Goal: Task Accomplishment & Management: Use online tool/utility

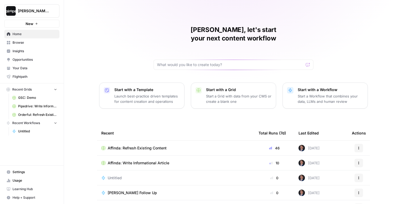
click at [85, 64] on div "[PERSON_NAME], let's start your next content workflow Start with a Template Lau…" at bounding box center [233, 127] width 339 height 254
click at [24, 67] on span "Your Data" at bounding box center [35, 68] width 45 height 5
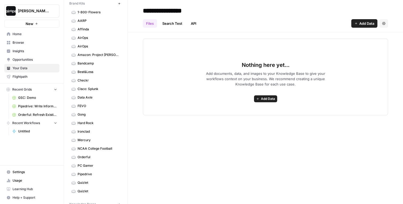
scroll to position [22, 0]
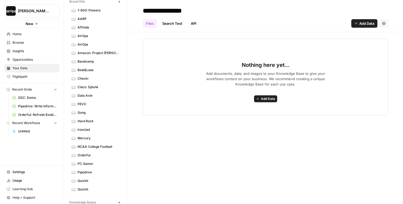
click at [120, 2] on icon "button" at bounding box center [119, 1] width 3 height 3
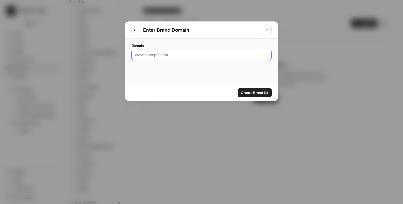
click at [169, 55] on input "Domain" at bounding box center [201, 54] width 133 height 5
paste input "https://www.nylas.com/"
type input "https://www.nylas.com/"
click at [255, 92] on span "Create Brand Kit" at bounding box center [254, 92] width 27 height 5
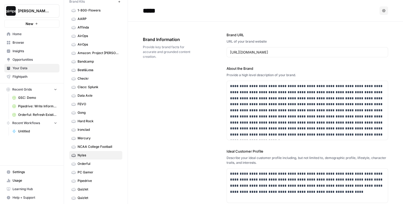
click at [21, 35] on span "Home" at bounding box center [35, 34] width 45 height 5
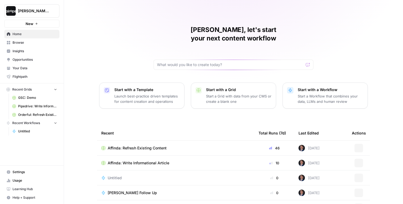
click at [23, 42] on span "Browse" at bounding box center [35, 42] width 45 height 5
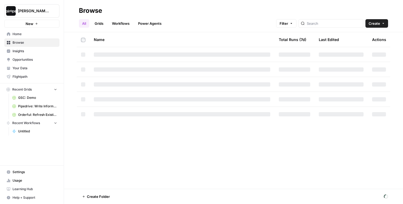
click at [185, 23] on div "All Grids Workflows Power Agents Filter Create" at bounding box center [233, 21] width 309 height 13
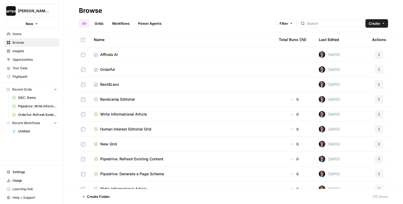
click at [117, 6] on div "Browse" at bounding box center [233, 10] width 309 height 9
drag, startPoint x: 106, startPoint y: 10, endPoint x: 49, endPoint y: 7, distance: 56.8
click at [49, 7] on div "Dille-Sandbox New Home Browse Insights Opportunities Your Data Flightpath Recen…" at bounding box center [201, 102] width 403 height 204
click at [71, 19] on header "Browse All Grids Workflows Power Agents Filter Create" at bounding box center [233, 16] width 339 height 32
click at [26, 37] on link "Home" at bounding box center [31, 34] width 55 height 9
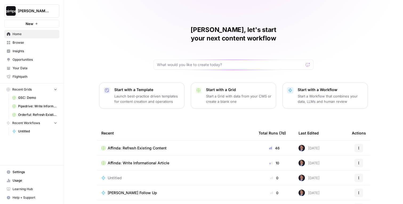
click at [140, 94] on p "Launch best-practice driven templates for content creation and operations" at bounding box center [147, 99] width 66 height 11
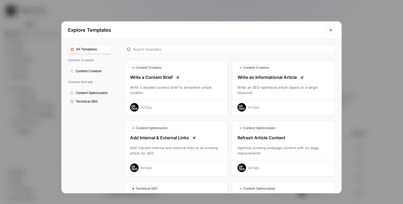
click at [285, 88] on div "Write an SEO-optimized article based on a target keyword" at bounding box center [283, 90] width 103 height 11
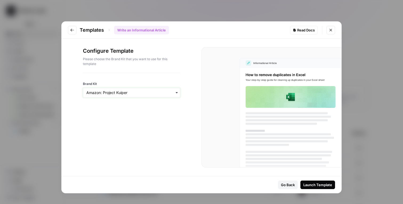
click at [134, 94] on input "Brand Kit" at bounding box center [131, 92] width 90 height 5
click at [108, 169] on div "Nylas" at bounding box center [131, 169] width 97 height 10
click at [320, 183] on div "Launch Template" at bounding box center [317, 184] width 29 height 5
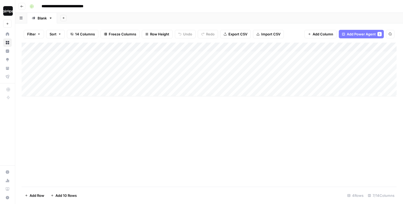
click at [36, 55] on div "Add Column" at bounding box center [209, 70] width 375 height 54
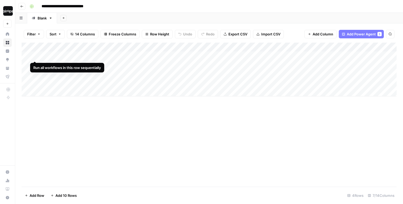
click at [35, 64] on div "Add Column" at bounding box center [209, 70] width 375 height 54
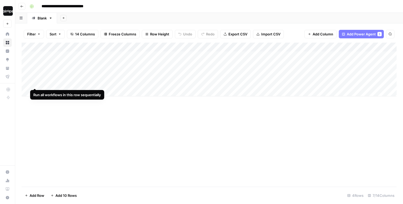
click at [35, 82] on div "Add Column" at bounding box center [209, 70] width 375 height 54
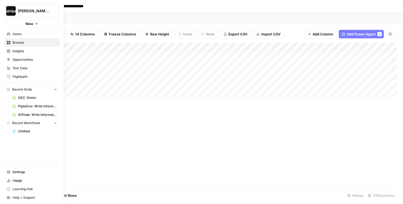
click at [10, 36] on link "Home" at bounding box center [31, 34] width 55 height 9
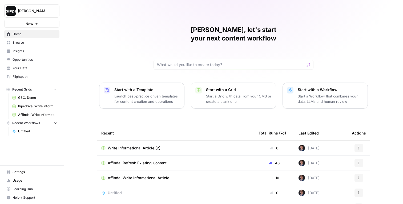
click at [133, 87] on p "Start with a Template" at bounding box center [147, 89] width 66 height 5
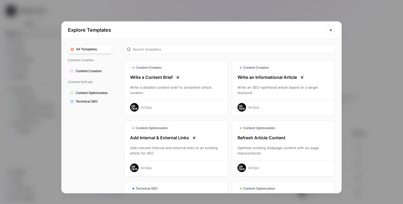
click at [307, 151] on div "Optimize existing webpage content with on-page improvements" at bounding box center [283, 150] width 103 height 11
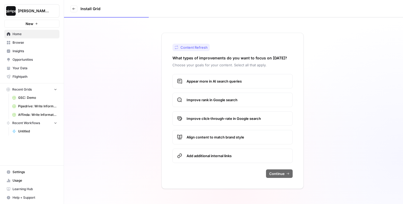
click at [221, 70] on div "Content Refresh What types of improvements do you want to focus on today? Choos…" at bounding box center [233, 111] width 142 height 156
click at [221, 79] on span "Appear more in AI search queries" at bounding box center [238, 81] width 102 height 5
click at [217, 96] on label "Improve rank in Google search" at bounding box center [232, 100] width 120 height 14
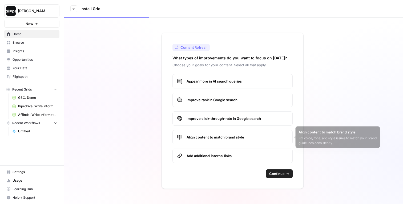
click at [224, 115] on label "Improve click-through-rate in Google search" at bounding box center [232, 118] width 120 height 14
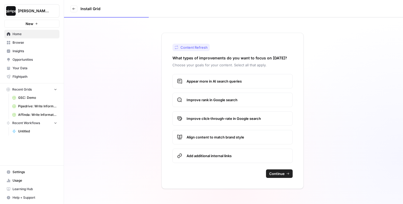
click at [221, 135] on span "Align content to match brand style" at bounding box center [238, 137] width 102 height 5
click at [221, 158] on span "Add additional internal links" at bounding box center [238, 155] width 102 height 5
click at [273, 171] on button "Continue" at bounding box center [279, 174] width 27 height 9
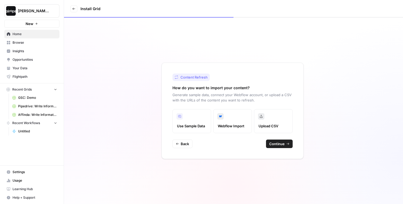
click at [284, 144] on span "Continue" at bounding box center [276, 143] width 15 height 5
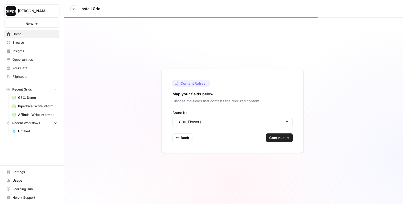
click at [260, 127] on div "Content Refresh Map your fields below. Choose the fields that contains the requ…" at bounding box center [233, 111] width 142 height 84
click at [260, 124] on input "Brand Kit" at bounding box center [229, 121] width 107 height 5
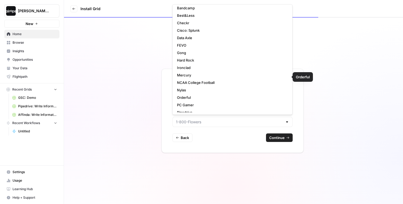
scroll to position [48, 0]
click at [197, 90] on span "Nylas" at bounding box center [231, 89] width 109 height 5
type input "Nylas"
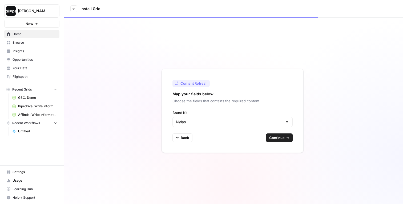
click at [281, 137] on span "Continue" at bounding box center [276, 137] width 15 height 5
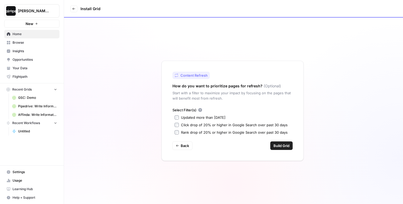
click at [283, 143] on span "Build Grid" at bounding box center [281, 145] width 16 height 5
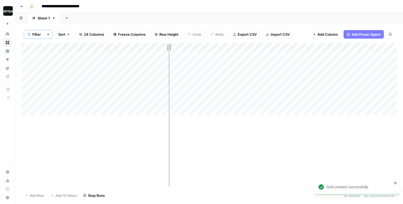
drag, startPoint x: 89, startPoint y: 47, endPoint x: 177, endPoint y: 47, distance: 88.2
click at [177, 47] on div "Add Column" at bounding box center [209, 79] width 375 height 72
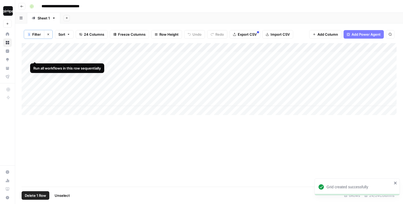
click at [27, 57] on div "Add Column" at bounding box center [209, 79] width 375 height 72
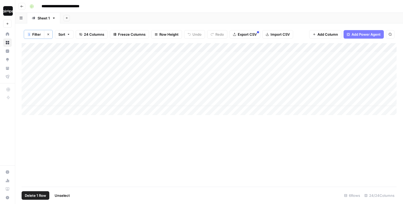
click at [36, 194] on span "Delete 1 Row" at bounding box center [35, 195] width 21 height 5
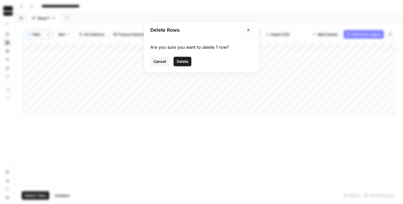
click at [182, 65] on button "Delete" at bounding box center [183, 62] width 18 height 10
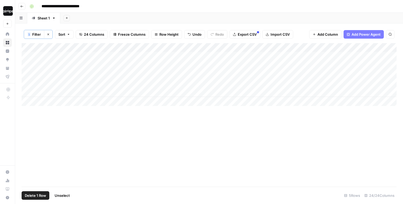
click at [27, 56] on div "Add Column" at bounding box center [209, 74] width 375 height 63
click at [39, 193] on span "Delete 1 Row" at bounding box center [35, 195] width 21 height 5
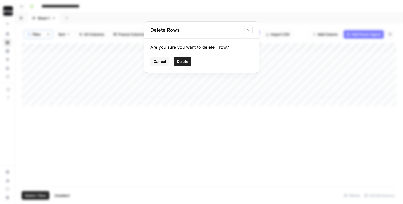
click at [186, 60] on span "Delete" at bounding box center [182, 61] width 11 height 5
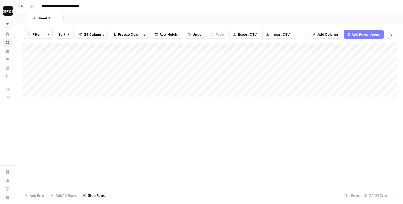
click at [195, 22] on div "Add Sheet" at bounding box center [231, 18] width 343 height 11
click at [171, 36] on span "Row Height" at bounding box center [168, 34] width 19 height 5
click at [169, 62] on span "Medium" at bounding box center [180, 60] width 38 height 5
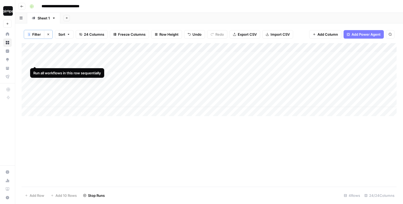
click at [35, 56] on div "Add Column" at bounding box center [209, 79] width 375 height 73
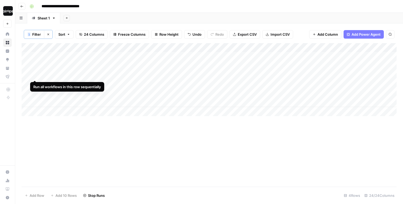
click at [35, 71] on div "Add Column" at bounding box center [209, 79] width 375 height 73
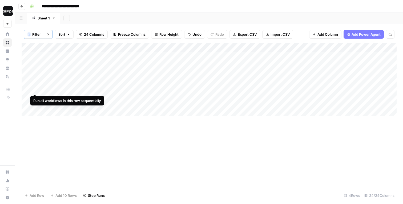
click at [34, 83] on div "Add Column" at bounding box center [209, 79] width 375 height 73
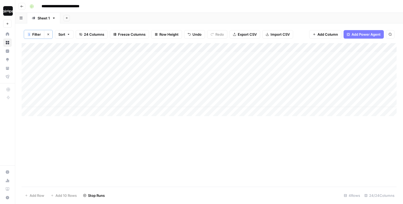
click at [35, 100] on div "Add Column" at bounding box center [209, 79] width 375 height 73
click at [198, 7] on div "**********" at bounding box center [212, 6] width 370 height 9
click at [41, 7] on input "**********" at bounding box center [67, 6] width 56 height 9
drag, startPoint x: 99, startPoint y: 5, endPoint x: 159, endPoint y: 5, distance: 59.7
click at [156, 5] on div "**********" at bounding box center [212, 6] width 370 height 9
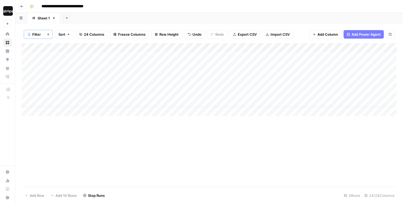
type input "**********"
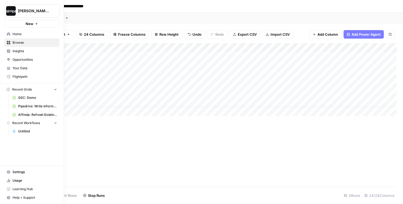
click at [9, 35] on icon at bounding box center [8, 33] width 3 height 3
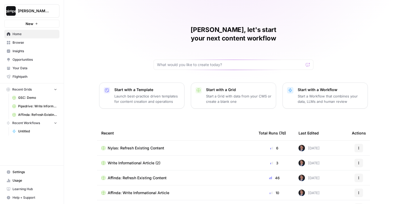
click at [25, 45] on span "Browse" at bounding box center [35, 42] width 45 height 5
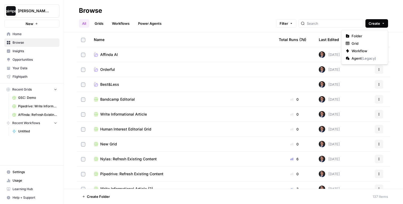
click at [376, 23] on span "Create" at bounding box center [374, 23] width 11 height 5
click at [360, 37] on span "Folder" at bounding box center [367, 35] width 30 height 5
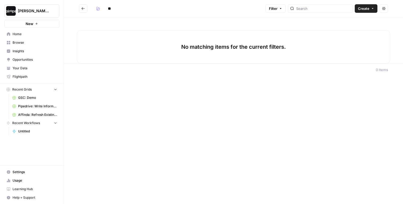
type input "*"
type input "*****"
click at [83, 9] on icon "Go back" at bounding box center [83, 9] width 4 height 4
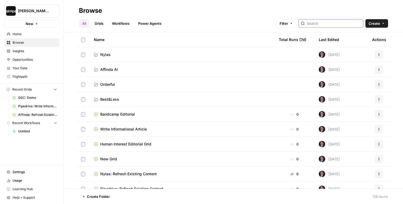
click at [324, 25] on input "search" at bounding box center [334, 23] width 54 height 5
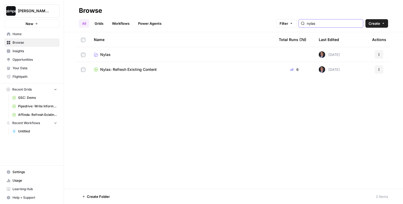
type input "nylas"
click at [382, 70] on button "Actions" at bounding box center [379, 69] width 9 height 9
click at [346, 103] on span "Move To" at bounding box center [355, 101] width 43 height 5
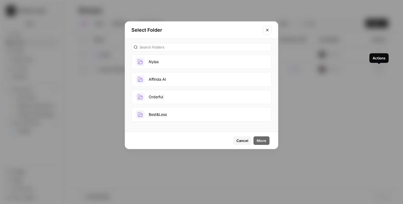
click at [170, 62] on button "Nylas" at bounding box center [201, 62] width 140 height 14
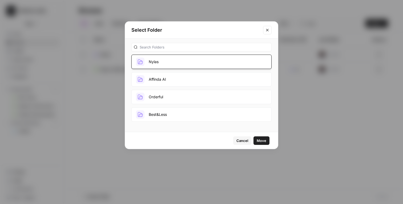
click at [263, 140] on span "Move" at bounding box center [262, 140] width 10 height 5
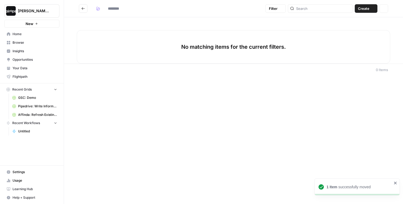
type input "*****"
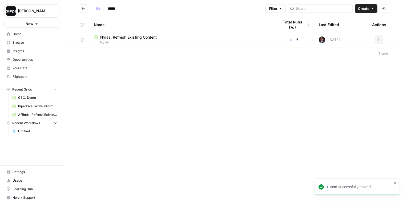
click at [83, 8] on icon "Go back" at bounding box center [83, 9] width 4 height 4
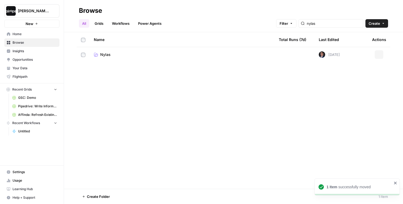
click at [85, 21] on link "All" at bounding box center [84, 23] width 10 height 9
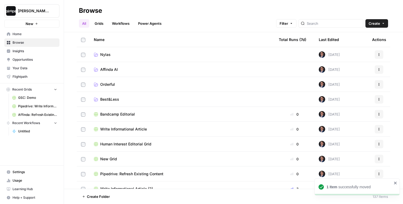
click at [99, 23] on link "Grids" at bounding box center [98, 23] width 15 height 9
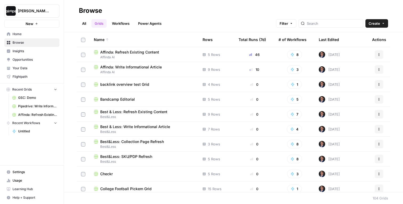
click at [331, 41] on div "Last Edited" at bounding box center [329, 39] width 20 height 15
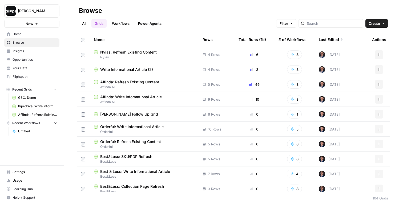
click at [127, 70] on span "Write Informational Article (2)" at bounding box center [126, 69] width 53 height 5
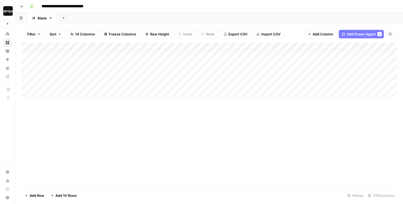
click at [142, 56] on div "Add Column" at bounding box center [209, 70] width 375 height 54
click at [186, 56] on div "Add Column" at bounding box center [209, 70] width 375 height 54
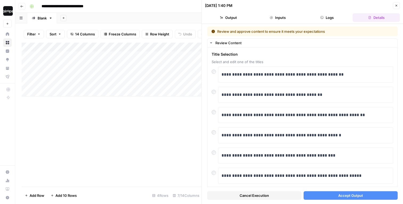
click at [312, 193] on button "Accept Output" at bounding box center [351, 195] width 94 height 9
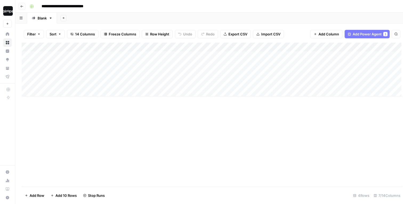
click at [153, 123] on div "Add Column" at bounding box center [212, 115] width 381 height 144
click at [184, 83] on div "Add Column" at bounding box center [209, 70] width 375 height 54
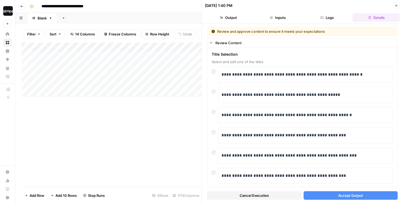
click at [323, 199] on button "Accept Output" at bounding box center [351, 195] width 94 height 9
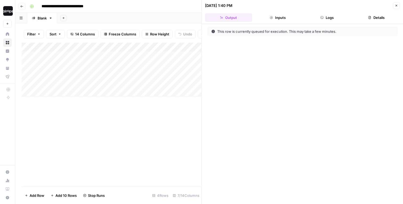
click at [152, 128] on div "Add Column" at bounding box center [112, 115] width 180 height 144
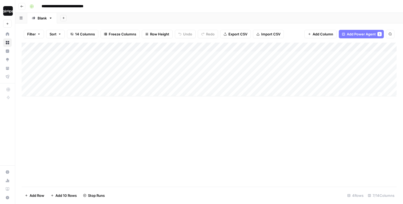
click at [225, 15] on div "Add Sheet" at bounding box center [230, 18] width 346 height 11
click at [153, 31] on button "Row Height" at bounding box center [157, 34] width 31 height 9
click at [152, 61] on span "Medium" at bounding box center [171, 59] width 38 height 5
click at [41, 6] on input "**********" at bounding box center [68, 6] width 58 height 9
drag, startPoint x: 101, startPoint y: 6, endPoint x: 130, endPoint y: 6, distance: 29.1
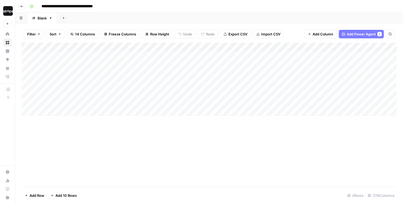
click at [130, 6] on div "**********" at bounding box center [212, 6] width 370 height 9
type input "**********"
click at [130, 13] on div "Add Sheet" at bounding box center [230, 18] width 346 height 11
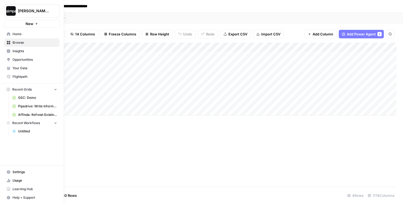
click at [16, 41] on span "Browse" at bounding box center [35, 42] width 45 height 5
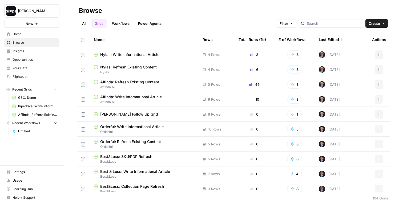
click at [85, 23] on link "All" at bounding box center [84, 23] width 10 height 9
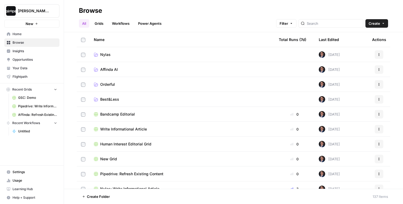
click at [340, 26] on div at bounding box center [331, 23] width 65 height 9
type input "nylas"
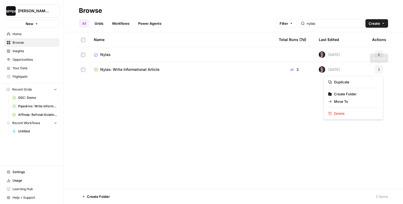
click at [378, 70] on icon "button" at bounding box center [378, 69] width 3 height 3
click at [343, 103] on span "Move To" at bounding box center [355, 101] width 43 height 5
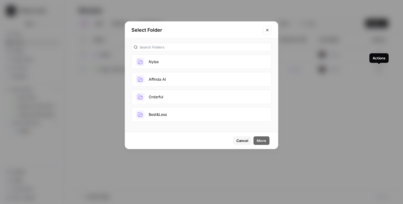
click at [168, 65] on button "Nylas" at bounding box center [201, 62] width 140 height 14
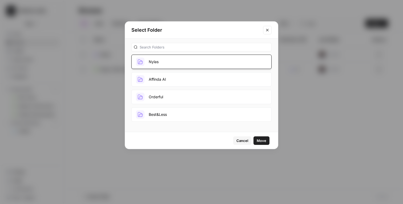
click at [259, 139] on span "Move" at bounding box center [262, 140] width 10 height 5
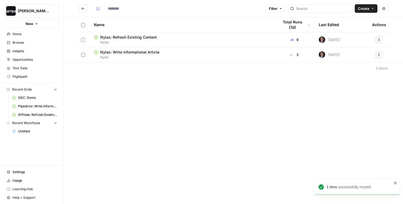
type input "*****"
click at [83, 9] on icon "Go back" at bounding box center [83, 9] width 4 height 4
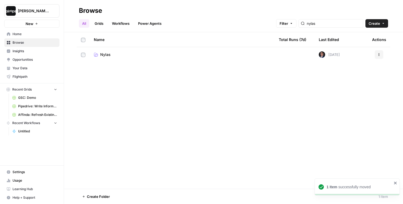
click at [108, 57] on td "Nylas" at bounding box center [182, 54] width 185 height 15
click at [106, 54] on span "Nylas" at bounding box center [105, 54] width 10 height 5
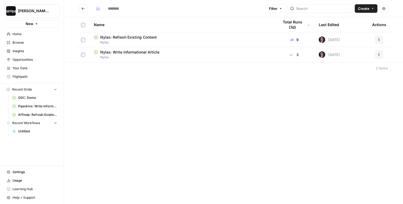
click at [90, 88] on div "Filter Create Actions Name Total Runs (7d) Last Edited Actions Nylas: Refresh E…" at bounding box center [233, 102] width 339 height 204
click at [163, 6] on div at bounding box center [179, 8] width 170 height 9
type input "*****"
click at [30, 36] on span "Home" at bounding box center [35, 34] width 45 height 5
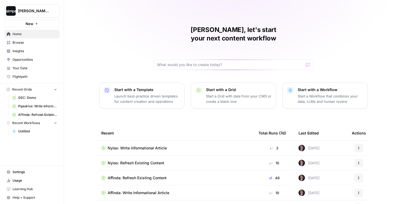
click at [111, 38] on div "Mike, let's start your next content workflow Start with a Template Launch best-…" at bounding box center [233, 127] width 339 height 254
click at [213, 25] on div "Mike, let's start your next content workflow Start with a Template Launch best-…" at bounding box center [233, 127] width 339 height 254
click at [212, 26] on h1 "Mike, let's start your next content workflow" at bounding box center [234, 34] width 160 height 17
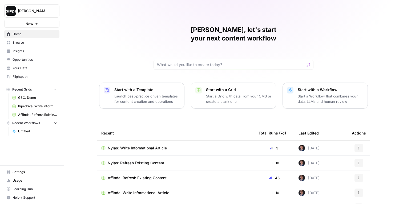
click at [212, 26] on h1 "Mike, let's start your next content workflow" at bounding box center [234, 34] width 160 height 17
click at [244, 30] on h1 "Mike, let's start your next content workflow" at bounding box center [234, 34] width 160 height 17
click at [161, 160] on span "Nylas: Refresh Existing Content" at bounding box center [136, 162] width 57 height 5
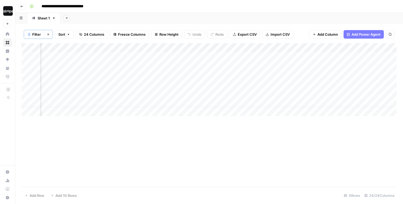
scroll to position [0, 830]
click at [211, 15] on div "Add Sheet" at bounding box center [231, 18] width 343 height 11
click at [268, 97] on div "Add Column" at bounding box center [209, 79] width 375 height 73
click at [163, 15] on div "Add Sheet" at bounding box center [231, 18] width 343 height 11
click at [139, 6] on div "**********" at bounding box center [212, 6] width 370 height 9
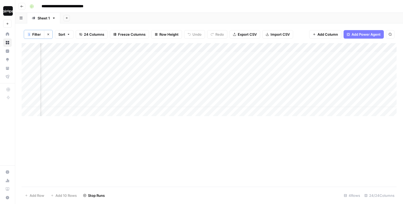
click at [126, 15] on div "Add Sheet" at bounding box center [231, 18] width 343 height 11
click at [48, 34] on icon "button" at bounding box center [48, 35] width 2 height 2
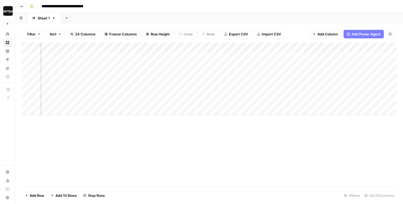
click at [133, 18] on div "Add Sheet" at bounding box center [231, 18] width 343 height 11
click at [154, 35] on span "Row Height" at bounding box center [160, 33] width 19 height 5
click at [184, 8] on div "**********" at bounding box center [212, 6] width 370 height 9
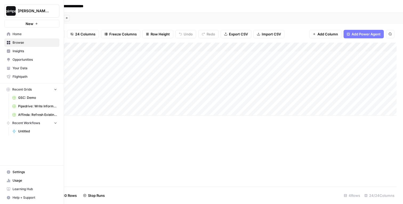
click at [10, 31] on link "Home" at bounding box center [31, 34] width 55 height 9
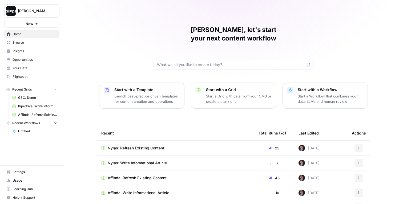
click at [79, 88] on div "Mike, let's start your next content workflow Start with a Template Launch best-…" at bounding box center [233, 127] width 339 height 254
click at [83, 18] on div "Mike, let's start your next content workflow Start with a Template Launch best-…" at bounding box center [233, 127] width 339 height 254
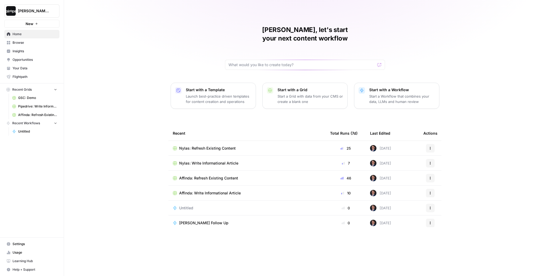
click at [146, 146] on div "Mike, let's start your next content workflow Start with a Template Launch best-…" at bounding box center [305, 138] width 482 height 276
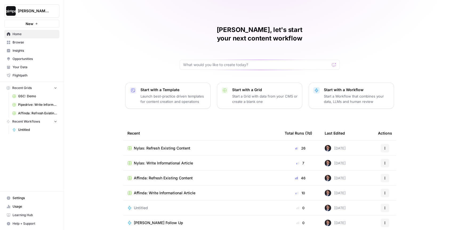
click at [101, 134] on div "Mike, let's start your next content workflow Start with a Template Launch best-…" at bounding box center [259, 127] width 391 height 254
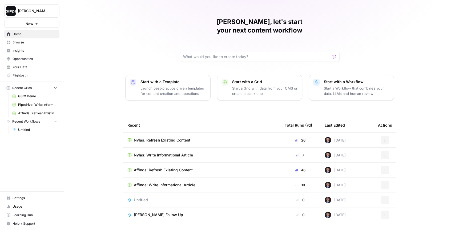
scroll to position [9, 0]
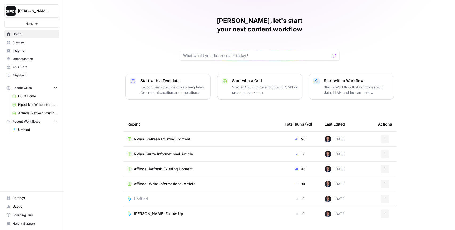
click at [247, 58] on div "Mike, let's start your next content workflow Start with a Template Launch best-…" at bounding box center [259, 118] width 391 height 254
click at [172, 45] on div "Mike, let's start your next content workflow Start with a Template Launch best-…" at bounding box center [259, 118] width 391 height 254
click at [25, 45] on link "Browse" at bounding box center [31, 42] width 55 height 9
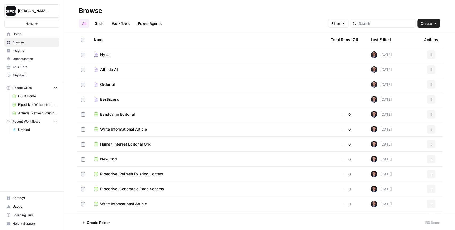
click at [18, 33] on span "Home" at bounding box center [35, 34] width 45 height 5
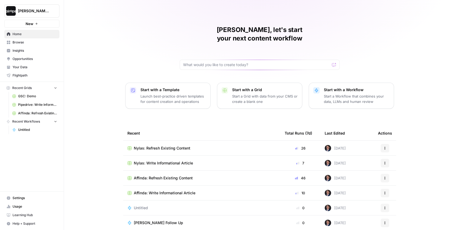
click at [91, 99] on div "Mike, let's start your next content workflow Start with a Template Launch best-…" at bounding box center [259, 127] width 391 height 254
click at [30, 69] on span "Your Data" at bounding box center [35, 67] width 45 height 5
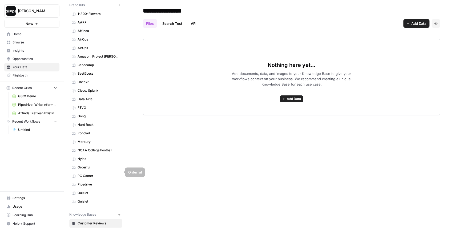
scroll to position [19, 0]
click at [93, 156] on span "Nylas" at bounding box center [99, 158] width 42 height 5
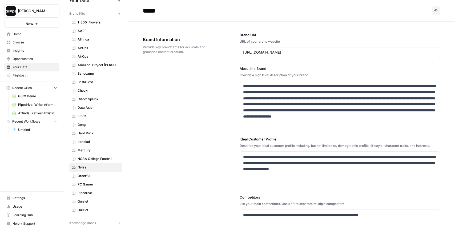
scroll to position [9, 0]
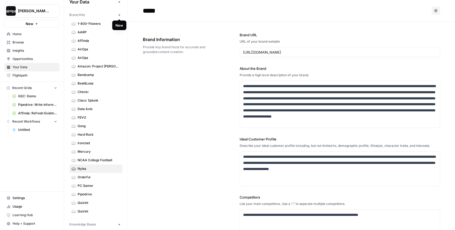
click at [118, 15] on icon "button" at bounding box center [119, 15] width 3 height 3
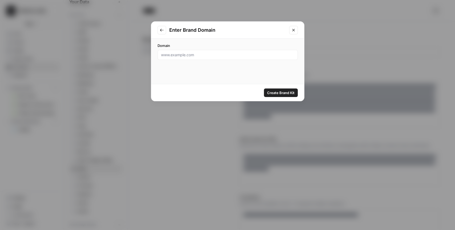
click at [293, 30] on icon "Close modal" at bounding box center [293, 30] width 4 height 4
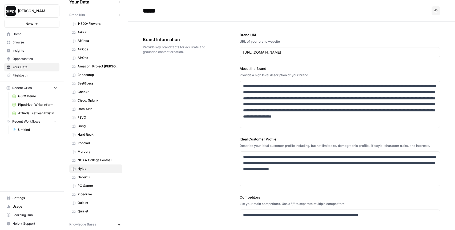
click at [224, 89] on div "**********" at bounding box center [291, 168] width 297 height 292
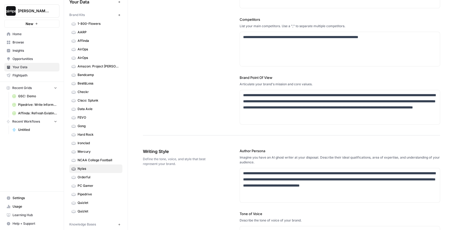
scroll to position [179, 0]
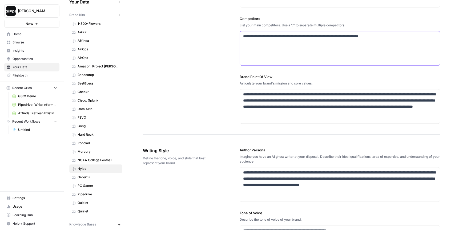
click at [401, 43] on div "**********" at bounding box center [340, 48] width 200 height 34
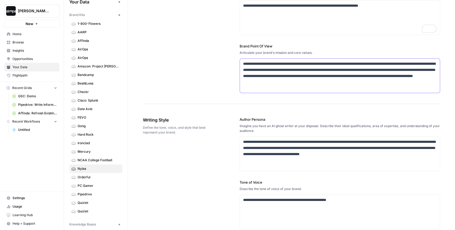
click at [403, 84] on div "**********" at bounding box center [340, 76] width 200 height 34
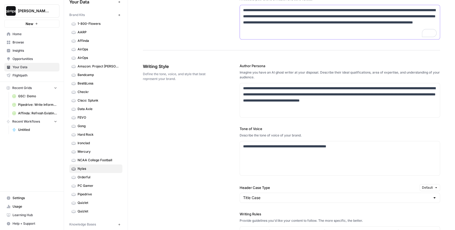
scroll to position [267, 0]
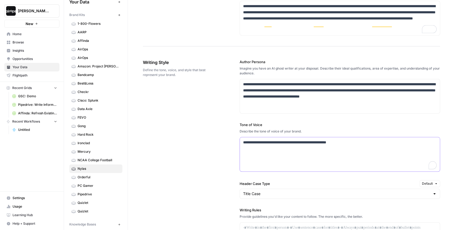
click at [360, 141] on p "**********" at bounding box center [340, 142] width 194 height 6
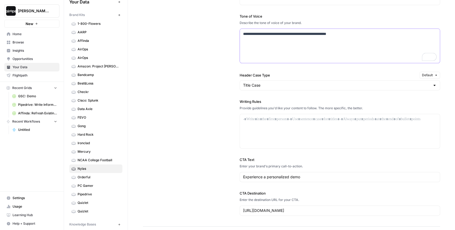
scroll to position [0, 0]
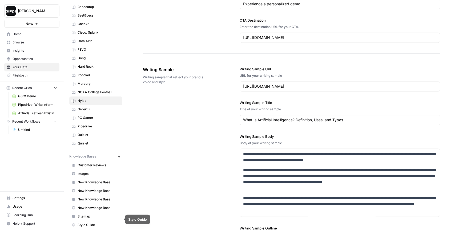
click at [94, 204] on span "Sitemap" at bounding box center [99, 216] width 42 height 5
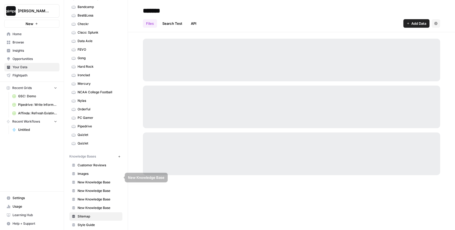
click at [92, 188] on span "New Knowledge Base" at bounding box center [99, 190] width 42 height 5
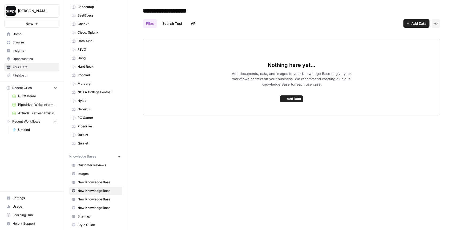
click at [88, 171] on span "Images" at bounding box center [99, 173] width 42 height 5
click at [26, 43] on span "Browse" at bounding box center [35, 42] width 45 height 5
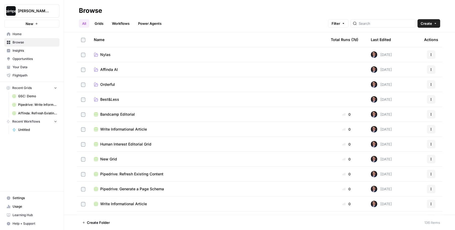
click at [24, 34] on span "Home" at bounding box center [35, 34] width 45 height 5
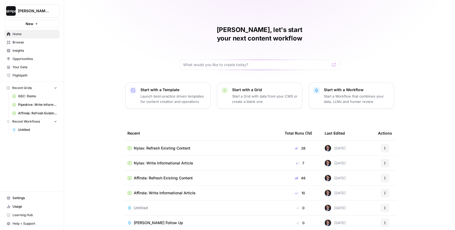
click at [162, 94] on p "Launch best-practice driven templates for content creation and operations" at bounding box center [173, 99] width 66 height 11
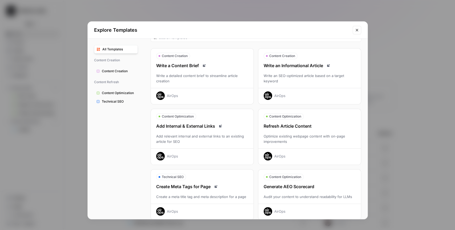
click at [297, 128] on div "Refresh Article Content" at bounding box center [309, 126] width 103 height 6
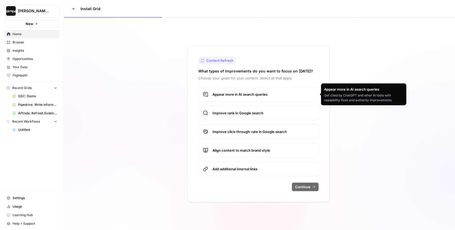
click at [353, 78] on div "Content Refresh What types of improvements do you want to focus on today? Choos…" at bounding box center [259, 124] width 391 height 212
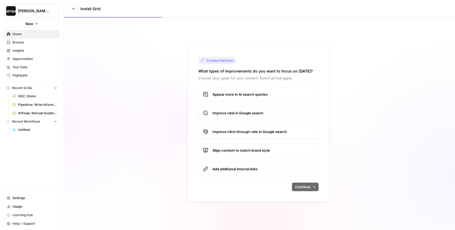
click at [302, 92] on span "Appear more in AI search queries" at bounding box center [263, 94] width 102 height 5
click at [295, 110] on span "Improve rank in Google search" at bounding box center [263, 112] width 102 height 5
click at [292, 131] on span "Improve click-through-rate in Google search" at bounding box center [263, 131] width 102 height 5
click at [290, 145] on label "Align content to match brand style" at bounding box center [258, 150] width 120 height 14
click at [283, 171] on label "Add additional internal links" at bounding box center [258, 169] width 120 height 14
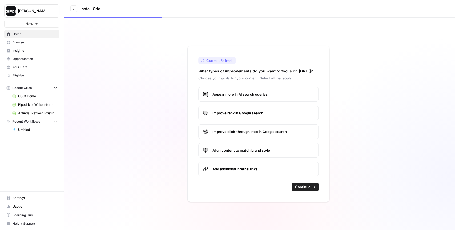
click at [304, 188] on span "Continue" at bounding box center [302, 186] width 15 height 5
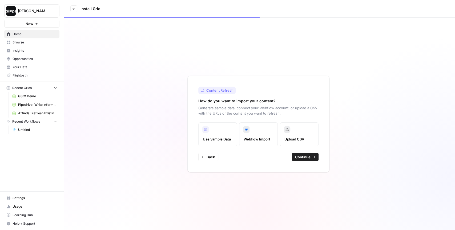
click at [307, 155] on span "Continue" at bounding box center [302, 156] width 15 height 5
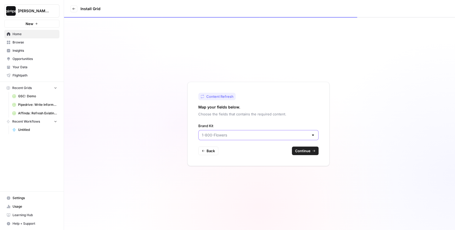
click at [265, 135] on input "Brand Kit" at bounding box center [255, 134] width 107 height 5
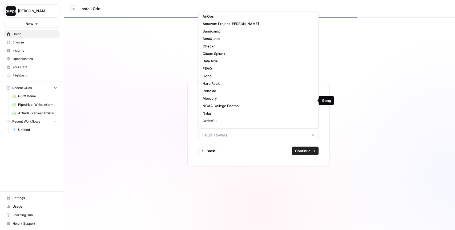
scroll to position [67, 0]
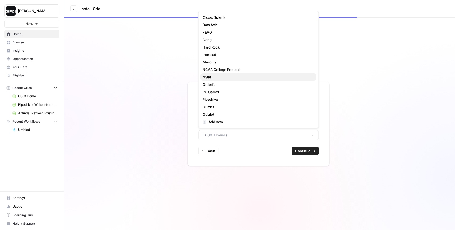
click at [217, 78] on span "Nylas" at bounding box center [257, 76] width 109 height 5
type input "Nylas"
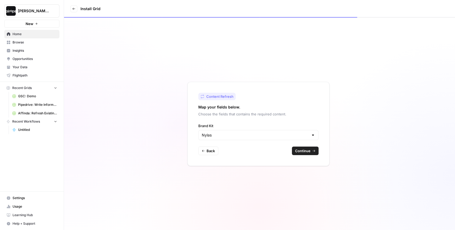
click at [314, 154] on button "Continue" at bounding box center [305, 151] width 27 height 9
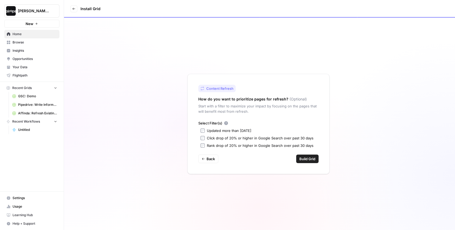
click at [233, 130] on div "Updated more than 90 days ago" at bounding box center [229, 130] width 45 height 5
drag, startPoint x: 228, startPoint y: 138, endPoint x: 288, endPoint y: 138, distance: 60.2
click at [288, 138] on div "Click drop of 20% or higher in Google Search over past 30 days" at bounding box center [260, 137] width 107 height 5
click at [268, 163] on div "Content Refresh How do you want to prioritize pages for refresh? (Optional) Sta…" at bounding box center [258, 124] width 142 height 100
click at [308, 159] on span "Build Grid" at bounding box center [307, 158] width 16 height 5
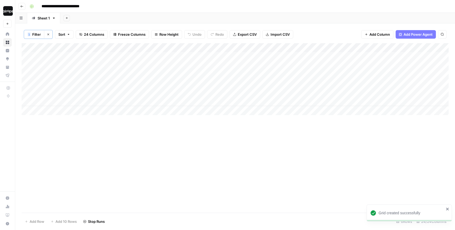
drag, startPoint x: 71, startPoint y: 55, endPoint x: 61, endPoint y: 116, distance: 61.0
click at [61, 116] on div "Add Column" at bounding box center [235, 128] width 427 height 170
drag, startPoint x: 271, startPoint y: 58, endPoint x: 266, endPoint y: 101, distance: 43.5
click at [266, 101] on div "Add Column" at bounding box center [235, 79] width 427 height 72
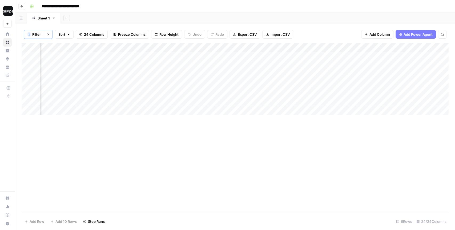
scroll to position [0, 283]
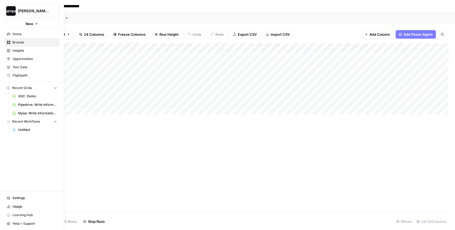
click at [11, 35] on link "Home" at bounding box center [31, 34] width 55 height 9
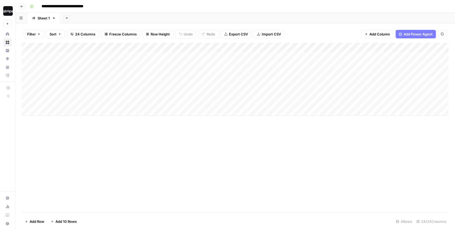
drag, startPoint x: 158, startPoint y: 56, endPoint x: 154, endPoint y: 108, distance: 51.8
click at [154, 108] on div "Add Column" at bounding box center [235, 79] width 427 height 73
click at [266, 69] on div "Add Column" at bounding box center [235, 79] width 427 height 73
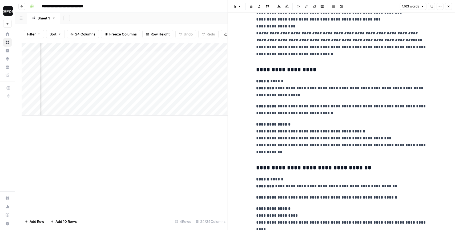
scroll to position [1002, 0]
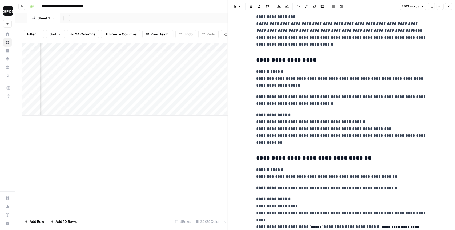
click at [450, 8] on button "Close" at bounding box center [448, 6] width 7 height 7
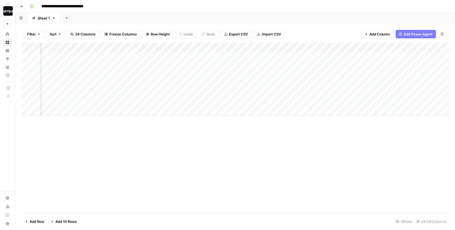
scroll to position [0, 506]
drag, startPoint x: 303, startPoint y: 60, endPoint x: 300, endPoint y: 98, distance: 38.0
click at [300, 98] on div "Add Column" at bounding box center [235, 79] width 427 height 73
click at [283, 69] on div "Add Column" at bounding box center [235, 79] width 427 height 73
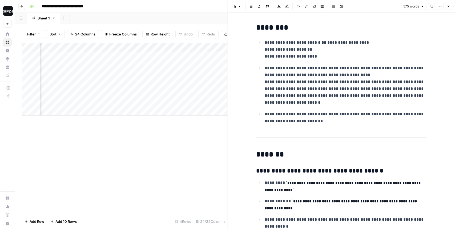
click at [450, 6] on button "Close" at bounding box center [448, 6] width 7 height 7
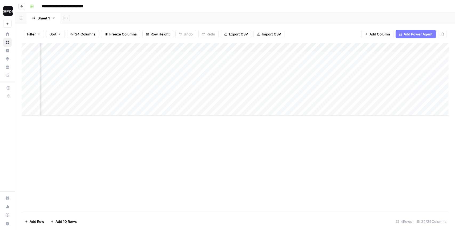
scroll to position [0, 682]
drag, startPoint x: 276, startPoint y: 56, endPoint x: 274, endPoint y: 96, distance: 40.1
click at [274, 96] on div "Add Column" at bounding box center [235, 79] width 427 height 73
click at [334, 70] on div "Add Column" at bounding box center [235, 79] width 427 height 73
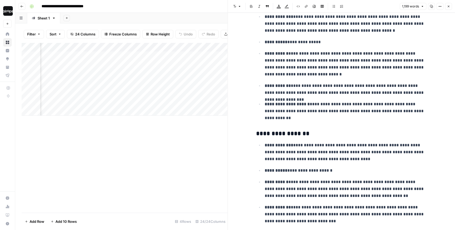
scroll to position [47, 0]
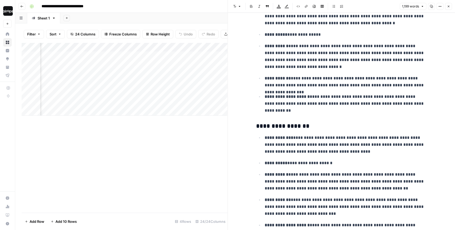
click at [450, 7] on icon "button" at bounding box center [448, 6] width 3 height 3
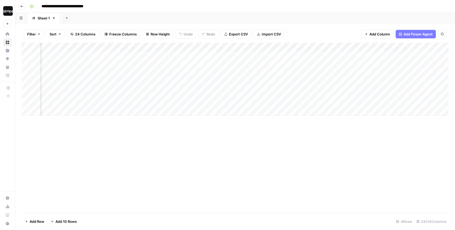
scroll to position [0, 745]
click at [348, 69] on div "Add Column" at bounding box center [235, 79] width 427 height 73
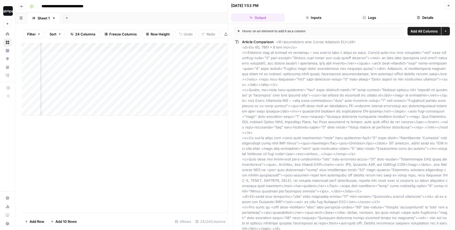
click at [448, 4] on icon "button" at bounding box center [448, 5] width 3 height 3
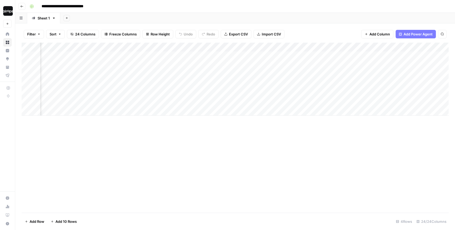
scroll to position [0, 795]
click at [346, 70] on div "Add Column" at bounding box center [235, 79] width 427 height 73
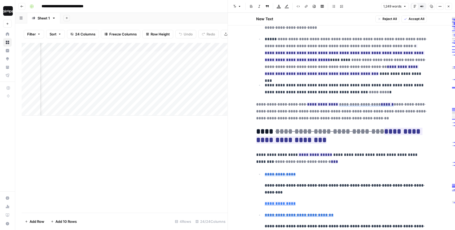
scroll to position [246, 0]
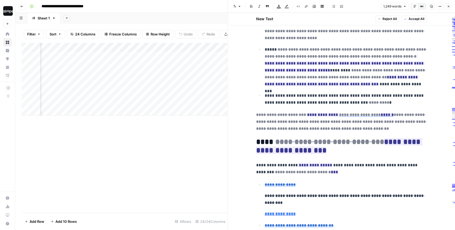
click at [451, 6] on button "Close" at bounding box center [448, 6] width 7 height 7
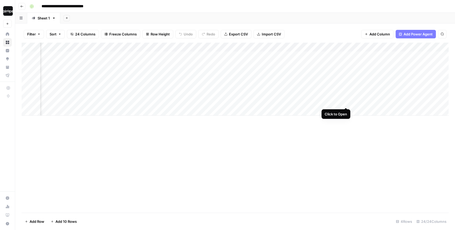
click at [345, 97] on div "Add Column" at bounding box center [235, 79] width 427 height 73
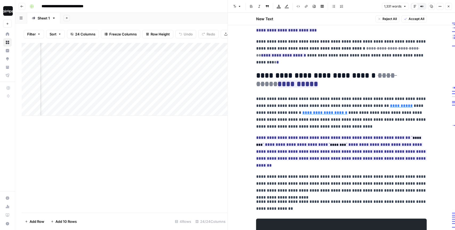
scroll to position [166, 0]
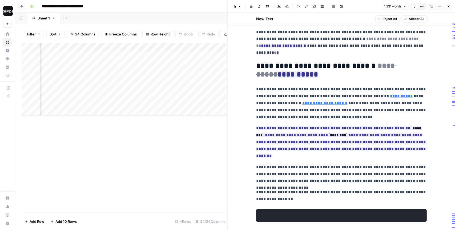
click at [451, 5] on button "Close" at bounding box center [448, 6] width 7 height 7
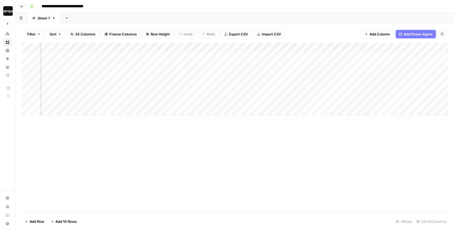
scroll to position [0, 934]
drag, startPoint x: 255, startPoint y: 61, endPoint x: 255, endPoint y: 123, distance: 62.1
click at [255, 124] on div "Add Column" at bounding box center [235, 128] width 427 height 170
drag, startPoint x: 384, startPoint y: 57, endPoint x: 378, endPoint y: 91, distance: 34.0
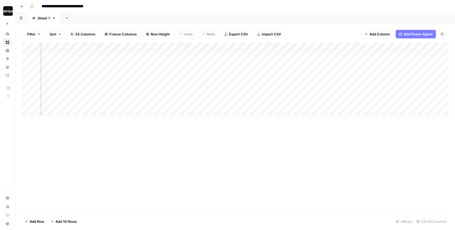
click at [378, 91] on div "Add Column" at bounding box center [235, 79] width 427 height 73
click at [255, 6] on div "**********" at bounding box center [238, 6] width 422 height 9
click at [257, 5] on div "**********" at bounding box center [238, 6] width 422 height 9
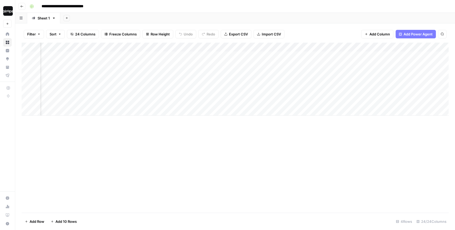
scroll to position [0, 0]
drag, startPoint x: 161, startPoint y: 62, endPoint x: 333, endPoint y: 67, distance: 172.3
click at [333, 67] on div "Add Column" at bounding box center [235, 79] width 427 height 73
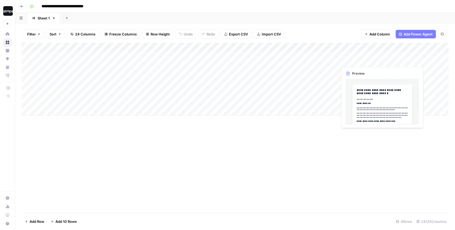
click at [328, 62] on div "Add Column" at bounding box center [235, 79] width 427 height 73
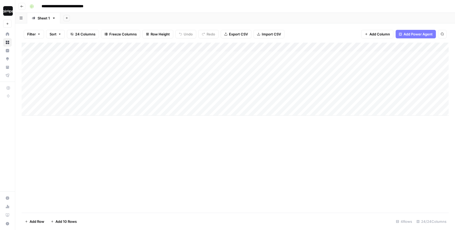
click at [362, 65] on div "Add Column" at bounding box center [235, 79] width 427 height 73
click at [349, 31] on div "Filter Sort 24 Columns Freeze Columns Row Height Undo Redo Export CSV Import CS…" at bounding box center [235, 34] width 427 height 17
click at [437, 49] on span "Add Column" at bounding box center [436, 47] width 19 height 5
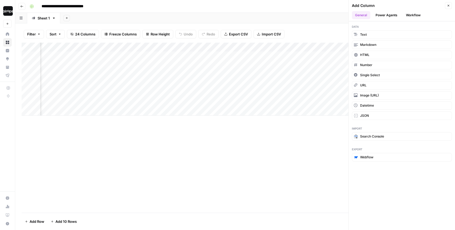
click at [387, 17] on button "Power Agents" at bounding box center [386, 15] width 28 height 8
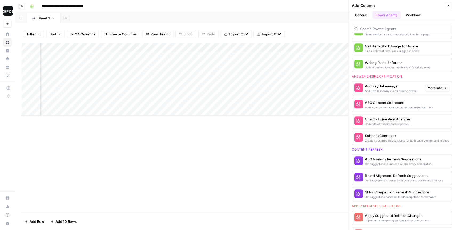
scroll to position [187, 0]
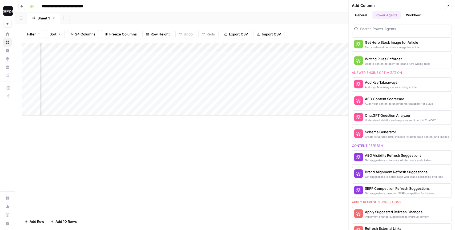
click at [450, 6] on button "Close" at bounding box center [448, 5] width 7 height 7
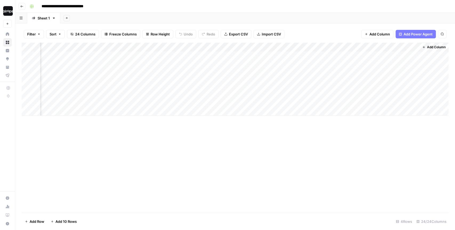
click at [336, 20] on div "Add Sheet" at bounding box center [257, 18] width 395 height 11
drag, startPoint x: 86, startPoint y: 57, endPoint x: 76, endPoint y: 104, distance: 47.9
click at [76, 104] on div "Add Column" at bounding box center [235, 79] width 427 height 73
click at [74, 125] on div "Add Column" at bounding box center [235, 128] width 427 height 170
click at [98, 88] on div "Add Column" at bounding box center [235, 79] width 427 height 73
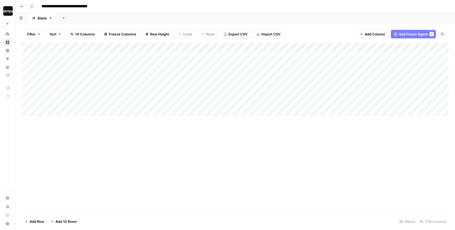
click at [151, 83] on div "Add Column" at bounding box center [235, 79] width 427 height 73
drag, startPoint x: 145, startPoint y: 53, endPoint x: 141, endPoint y: 91, distance: 38.0
click at [141, 91] on div "Add Column" at bounding box center [235, 79] width 427 height 73
drag, startPoint x: 213, startPoint y: 63, endPoint x: 206, endPoint y: 95, distance: 32.8
click at [206, 95] on div "Add Column" at bounding box center [235, 79] width 427 height 73
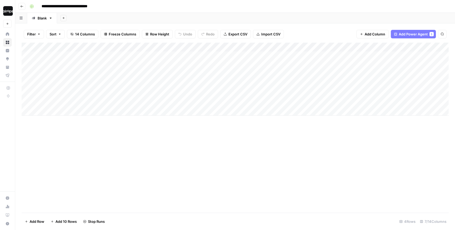
drag, startPoint x: 283, startPoint y: 57, endPoint x: 278, endPoint y: 96, distance: 39.8
click at [278, 96] on div "Add Column" at bounding box center [235, 79] width 427 height 73
drag, startPoint x: 345, startPoint y: 60, endPoint x: 336, endPoint y: 103, distance: 44.3
click at [336, 103] on div "Add Column" at bounding box center [235, 79] width 427 height 73
drag, startPoint x: 410, startPoint y: 55, endPoint x: 403, endPoint y: 97, distance: 42.3
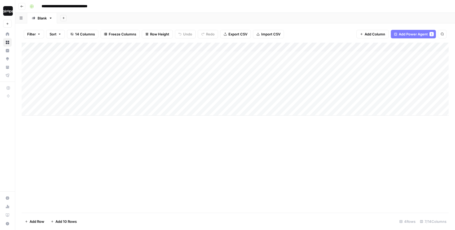
click at [403, 97] on div "Add Column" at bounding box center [235, 79] width 427 height 73
click at [203, 19] on div "Add Sheet" at bounding box center [256, 18] width 398 height 11
click at [191, 17] on div "Add Sheet" at bounding box center [256, 18] width 398 height 11
click at [179, 47] on div "Add Column" at bounding box center [235, 79] width 427 height 73
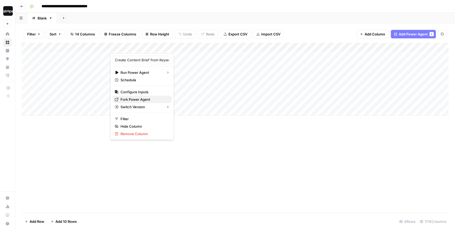
click at [134, 99] on span "Fork Power Agent" at bounding box center [143, 99] width 47 height 5
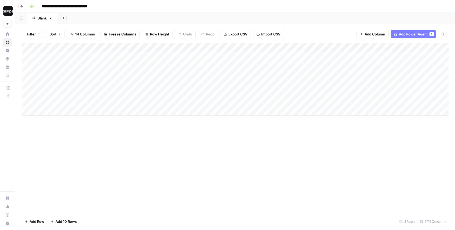
click at [243, 25] on div "Filter Sort 14 Columns Freeze Columns Row Height Undo Redo Export CSV Import CS…" at bounding box center [235, 126] width 440 height 207
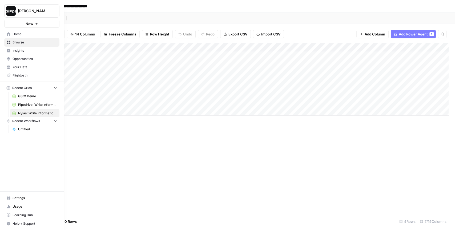
click at [7, 12] on img "Workspace: Dille-Sandbox" at bounding box center [11, 11] width 10 height 10
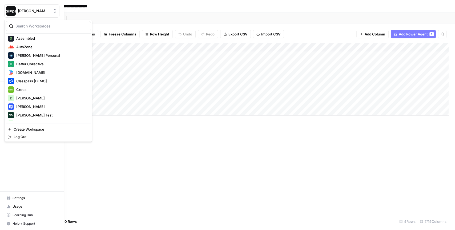
scroll to position [72, 0]
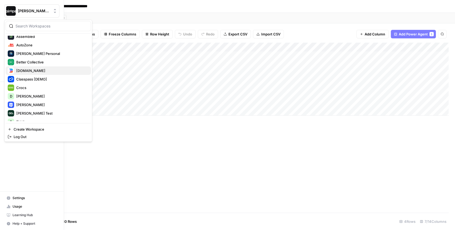
click at [36, 69] on span "Builder.io" at bounding box center [51, 70] width 70 height 5
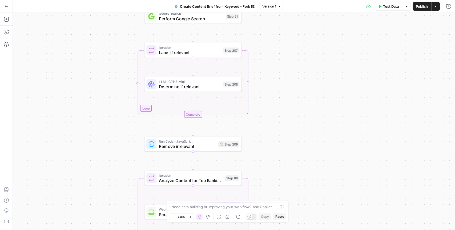
drag, startPoint x: 266, startPoint y: 28, endPoint x: 269, endPoint y: 116, distance: 88.5
click at [269, 116] on div "Workflow Input Settings Inputs Google Search Perform Google Search Step 51 Loop…" at bounding box center [234, 121] width 442 height 217
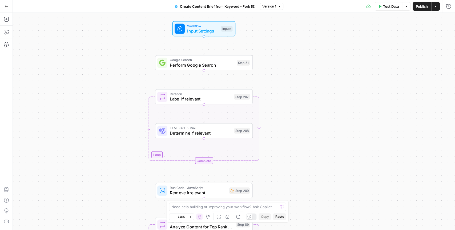
drag, startPoint x: 266, startPoint y: 49, endPoint x: 277, endPoint y: 89, distance: 42.0
click at [277, 89] on div "Workflow Input Settings Inputs Google Search Perform Google Search Step 51 Loop…" at bounding box center [234, 121] width 442 height 217
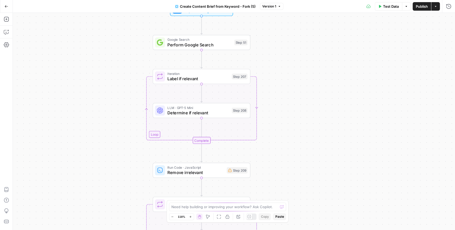
drag, startPoint x: 279, startPoint y: 102, endPoint x: 276, endPoint y: 81, distance: 21.5
click at [276, 81] on div "Workflow Input Settings Inputs Google Search Perform Google Search Step 51 Loop…" at bounding box center [234, 121] width 442 height 217
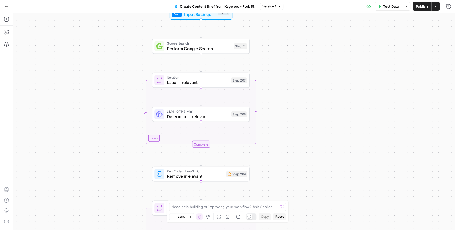
drag, startPoint x: 278, startPoint y: 95, endPoint x: 278, endPoint y: 114, distance: 19.2
click at [278, 114] on div "Workflow Input Settings Inputs Google Search Perform Google Search Step 51 Loop…" at bounding box center [234, 121] width 442 height 217
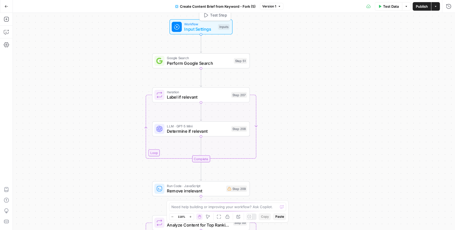
click at [212, 25] on span "Workflow" at bounding box center [199, 24] width 31 height 5
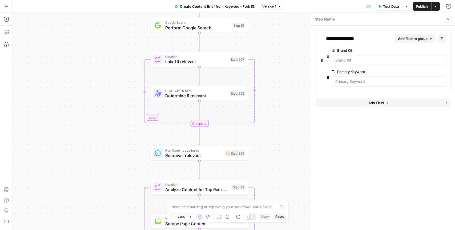
drag, startPoint x: 287, startPoint y: 120, endPoint x: 285, endPoint y: 86, distance: 33.9
click at [285, 86] on div "Workflow Input Settings Inputs Google Search Perform Google Search Step 51 Loop…" at bounding box center [234, 121] width 442 height 217
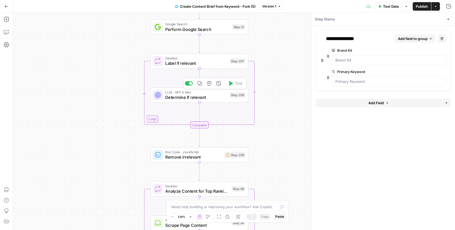
click at [196, 95] on span "Determine if relevant" at bounding box center [196, 97] width 62 height 6
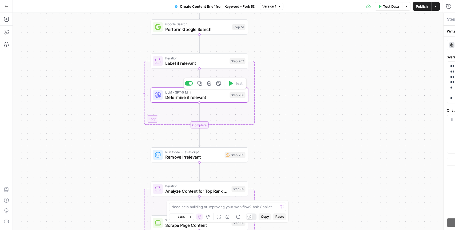
type textarea "Determine if relevant"
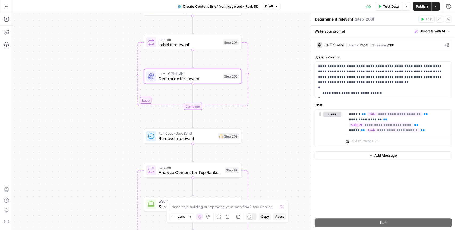
drag, startPoint x: 265, startPoint y: 145, endPoint x: 259, endPoint y: 125, distance: 20.3
click at [259, 125] on div "Workflow Input Settings Inputs Google Search Perform Google Search Step 51 Loop…" at bounding box center [234, 121] width 442 height 217
click at [420, 72] on p "**********" at bounding box center [383, 80] width 131 height 32
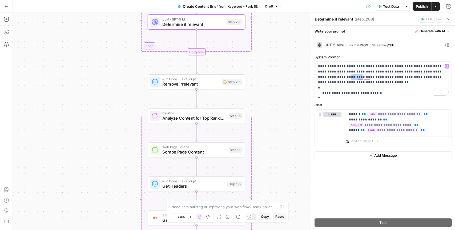
drag, startPoint x: 285, startPoint y: 162, endPoint x: 288, endPoint y: 97, distance: 65.1
click at [288, 97] on div "Workflow Input Settings Inputs Google Search Perform Google Search Step 51 Loop…" at bounding box center [234, 121] width 442 height 217
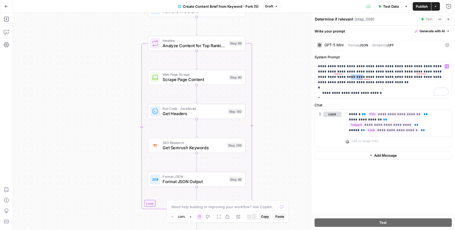
drag, startPoint x: 286, startPoint y: 150, endPoint x: 287, endPoint y: 82, distance: 67.7
click at [287, 82] on div "Workflow Input Settings Inputs Google Search Perform Google Search Step 51 Loop…" at bounding box center [234, 121] width 442 height 217
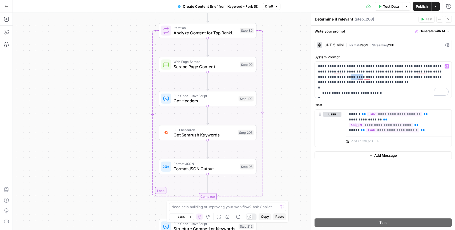
drag, startPoint x: 285, startPoint y: 126, endPoint x: 297, endPoint y: 119, distance: 14.0
click at [297, 119] on div "Workflow Input Settings Inputs Google Search Perform Google Search Step 51 Loop…" at bounding box center [234, 121] width 442 height 217
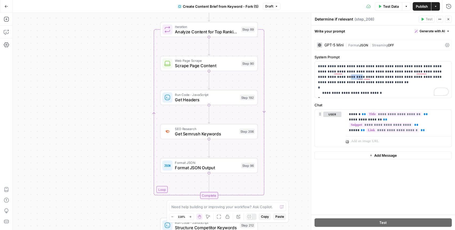
click at [447, 19] on icon "button" at bounding box center [448, 19] width 3 height 3
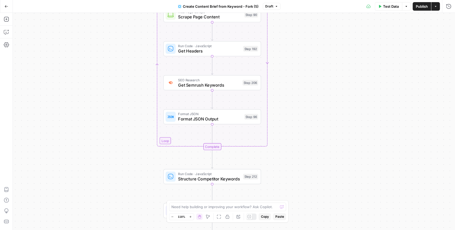
drag, startPoint x: 283, startPoint y: 164, endPoint x: 287, endPoint y: 100, distance: 63.8
click at [287, 100] on div "Workflow Input Settings Inputs Google Search Perform Google Search Step 51 Loop…" at bounding box center [234, 121] width 442 height 217
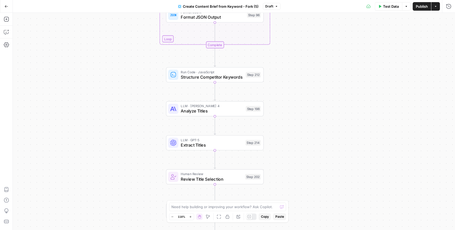
drag, startPoint x: 292, startPoint y: 179, endPoint x: 293, endPoint y: 92, distance: 86.6
click at [293, 92] on div "Workflow Input Settings Inputs Google Search Perform Google Search Step 51 Loop…" at bounding box center [234, 121] width 442 height 217
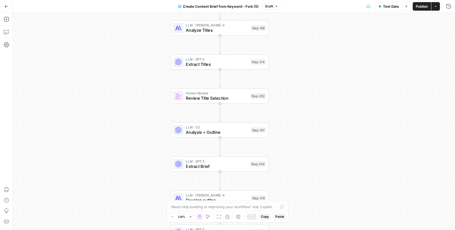
drag, startPoint x: 292, startPoint y: 133, endPoint x: 297, endPoint y: 49, distance: 83.6
click at [297, 49] on div "Workflow Input Settings Inputs Google Search Perform Google Search Step 51 Loop…" at bounding box center [234, 121] width 442 height 217
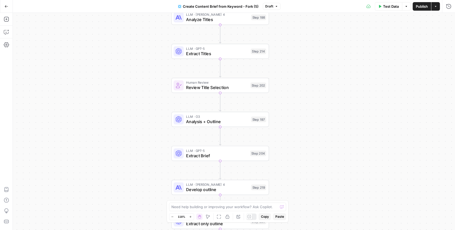
drag, startPoint x: 297, startPoint y: 135, endPoint x: 297, endPoint y: 124, distance: 11.2
click at [297, 124] on div "Workflow Input Settings Inputs Google Search Perform Google Search Step 51 Loop…" at bounding box center [234, 121] width 442 height 217
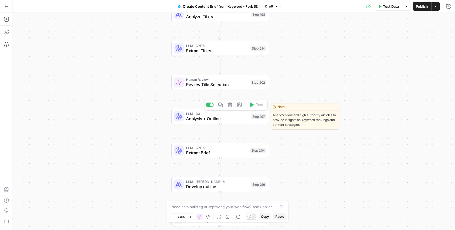
click at [236, 119] on span "Analysis + Outline" at bounding box center [217, 118] width 62 height 6
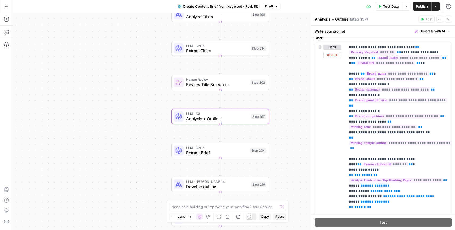
scroll to position [74, 0]
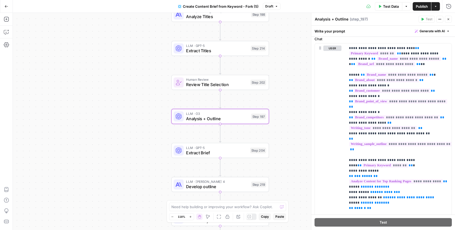
click at [449, 19] on icon "button" at bounding box center [448, 19] width 2 height 2
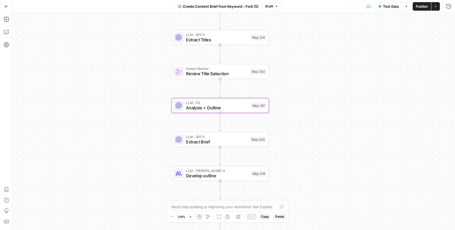
drag, startPoint x: 343, startPoint y: 104, endPoint x: 343, endPoint y: 75, distance: 29.1
click at [343, 75] on div "Workflow Input Settings Inputs Google Search Perform Google Search Step 51 Loop…" at bounding box center [234, 121] width 442 height 217
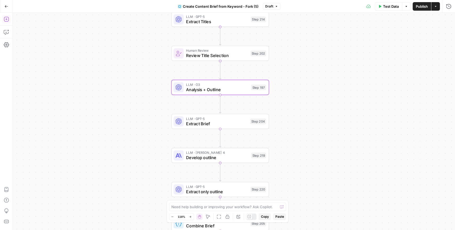
click at [8, 22] on button "Add Steps" at bounding box center [6, 19] width 9 height 9
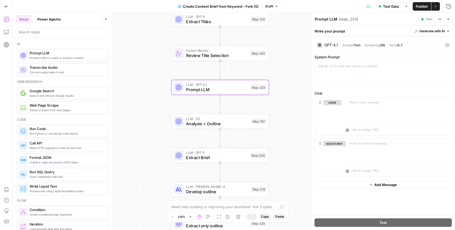
click at [333, 47] on div "GPT-4.1" at bounding box center [327, 44] width 21 height 5
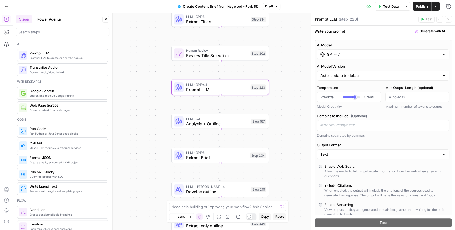
click at [335, 54] on input "GPT-4.1" at bounding box center [383, 54] width 113 height 5
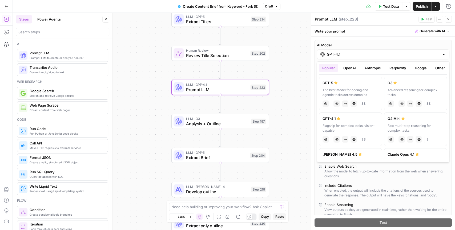
click at [348, 69] on button "OpenAI" at bounding box center [349, 68] width 19 height 9
click at [372, 68] on button "Anthropic" at bounding box center [372, 68] width 23 height 9
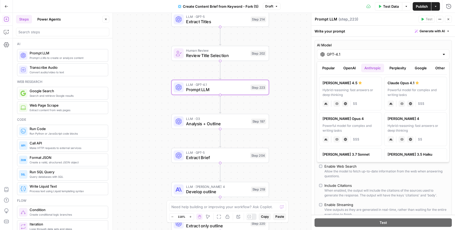
click at [396, 67] on button "Perplexity" at bounding box center [397, 68] width 23 height 9
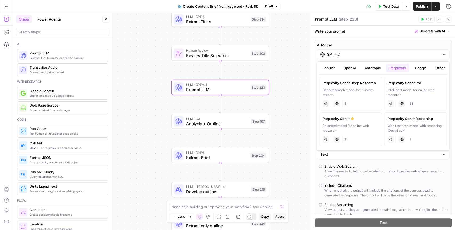
click at [424, 69] on button "Google" at bounding box center [421, 68] width 18 height 9
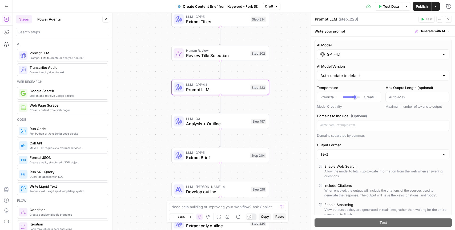
click at [448, 18] on icon "button" at bounding box center [448, 19] width 3 height 3
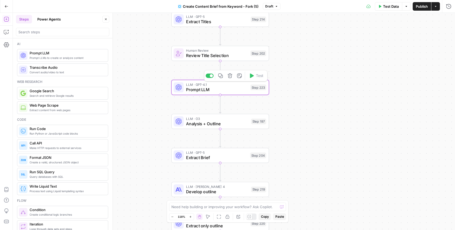
click at [233, 78] on button "Delete step" at bounding box center [230, 76] width 8 height 8
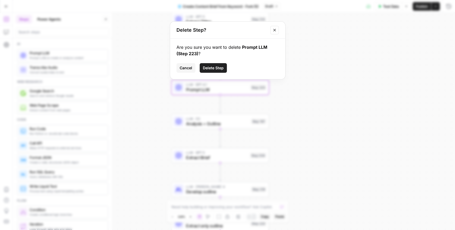
click at [212, 71] on button "Delete Step" at bounding box center [213, 68] width 27 height 10
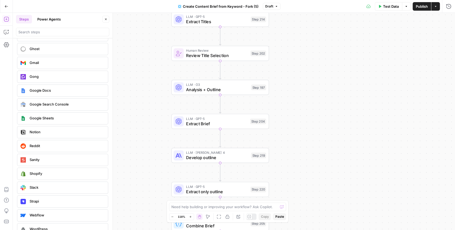
scroll to position [1095, 0]
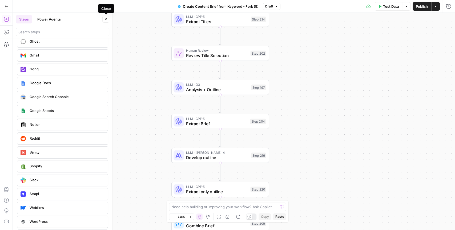
click at [106, 19] on icon "button" at bounding box center [105, 19] width 3 height 3
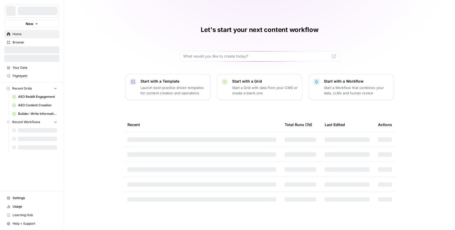
click at [43, 10] on div at bounding box center [38, 11] width 40 height 9
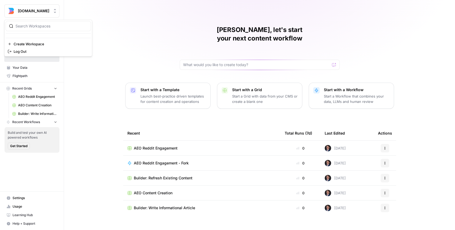
click at [49, 11] on span "[DOMAIN_NAME]" at bounding box center [34, 10] width 32 height 5
click at [82, 11] on div "[PERSON_NAME], let's start your next content workflow Start with a Template Lau…" at bounding box center [259, 115] width 391 height 230
click at [46, 11] on span "[DOMAIN_NAME]" at bounding box center [34, 10] width 32 height 5
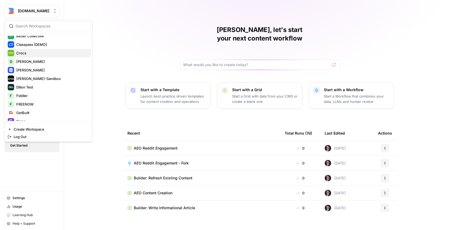
scroll to position [99, 0]
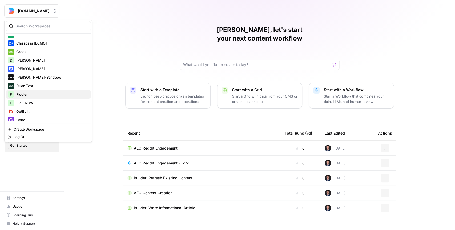
click at [33, 95] on span "Fiddler" at bounding box center [51, 94] width 70 height 5
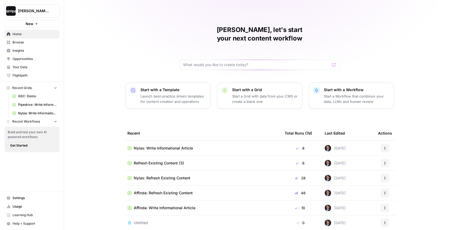
click at [23, 144] on span "Get Started" at bounding box center [18, 145] width 17 height 5
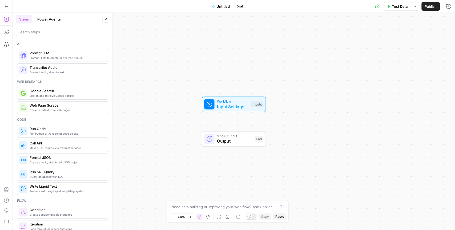
click at [7, 6] on icon "button" at bounding box center [7, 7] width 4 height 4
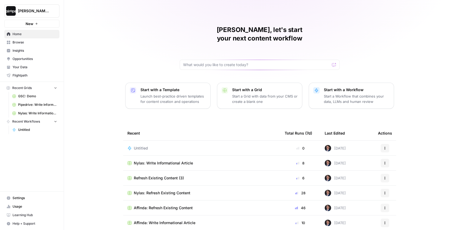
click at [84, 26] on div "[PERSON_NAME], let's start your next content workflow Start with a Template Lau…" at bounding box center [259, 127] width 391 height 254
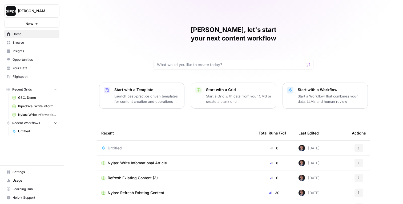
click at [91, 60] on div "[PERSON_NAME], let's start your next content workflow Start with a Template Lau…" at bounding box center [233, 127] width 339 height 254
click at [50, 12] on div "[PERSON_NAME]-Sandbox" at bounding box center [38, 10] width 40 height 5
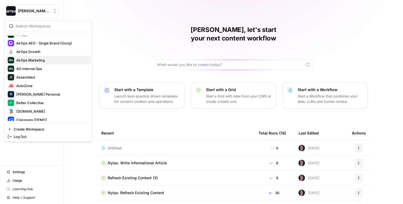
scroll to position [37, 0]
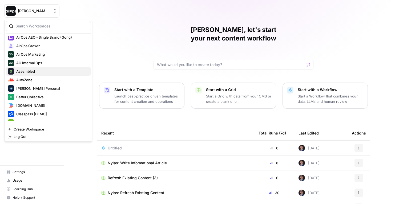
click at [32, 72] on span "Assembled" at bounding box center [51, 71] width 70 height 5
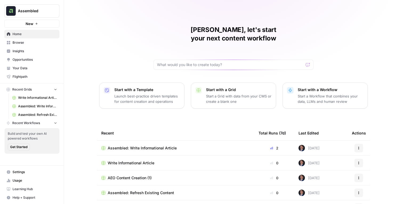
click at [28, 50] on span "Insights" at bounding box center [35, 51] width 45 height 5
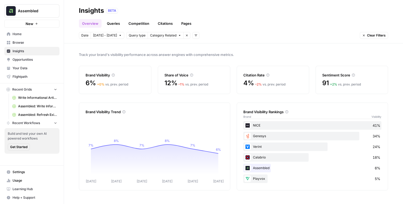
click at [70, 53] on div "Track your brand's visibility performance across answer engines with comprehens…" at bounding box center [233, 123] width 339 height 161
click at [24, 7] on button "Assembled" at bounding box center [31, 10] width 55 height 13
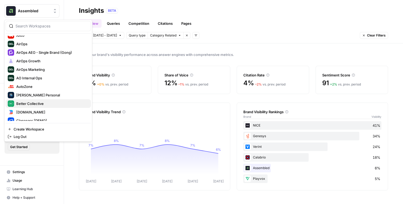
scroll to position [20, 0]
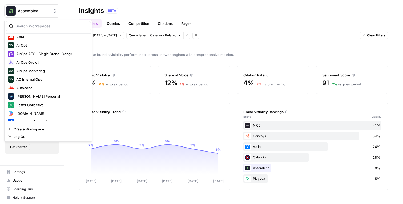
click at [114, 48] on div "Track your brand's visibility performance across answer engines with comprehens…" at bounding box center [233, 123] width 339 height 161
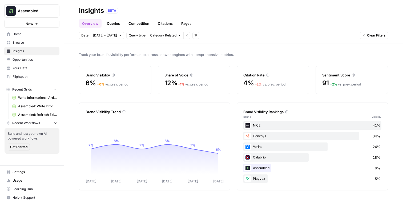
click at [32, 6] on button "Assembled" at bounding box center [31, 10] width 55 height 13
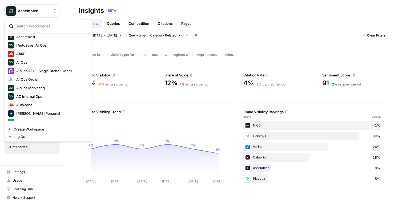
scroll to position [0, 0]
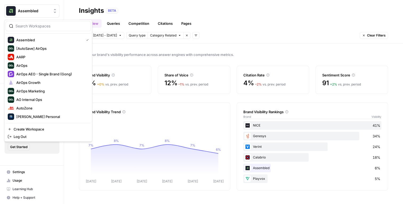
click at [178, 55] on span "Track your brand's visibility performance across answer engines with comprehens…" at bounding box center [233, 54] width 309 height 5
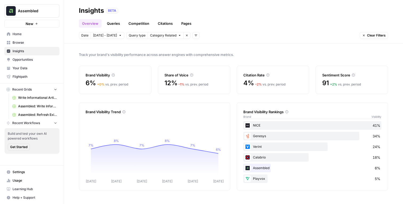
click at [46, 2] on div "Assembled New" at bounding box center [32, 14] width 64 height 28
click at [45, 5] on button "Assembled" at bounding box center [31, 10] width 55 height 13
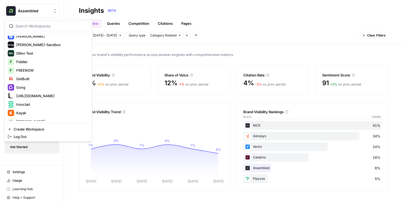
scroll to position [135, 0]
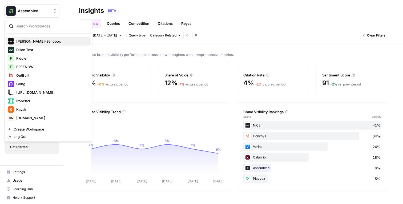
click at [31, 43] on span "[PERSON_NAME]-Sandbox" at bounding box center [51, 41] width 70 height 5
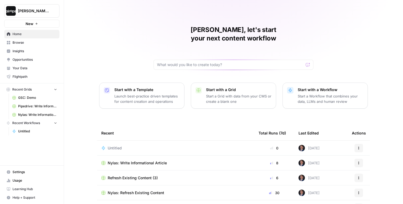
click at [25, 54] on link "Insights" at bounding box center [31, 51] width 55 height 9
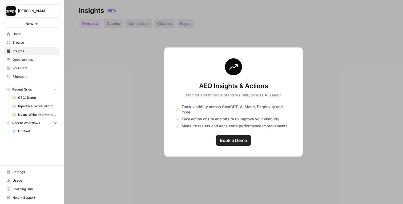
click at [23, 59] on span "Opportunities" at bounding box center [35, 59] width 45 height 5
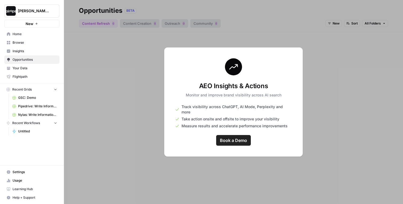
click at [23, 39] on link "Browse" at bounding box center [31, 42] width 55 height 9
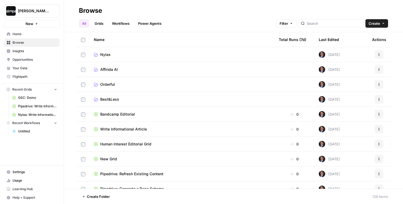
click at [108, 67] on span "Affinda AI" at bounding box center [109, 69] width 18 height 5
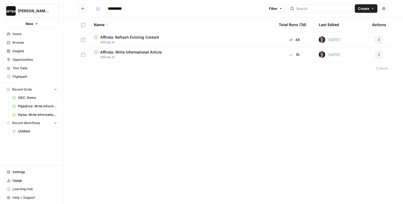
click at [136, 17] on header "**********" at bounding box center [233, 8] width 339 height 17
click at [129, 36] on span "Affinda: Refresh Existing Content" at bounding box center [129, 37] width 59 height 5
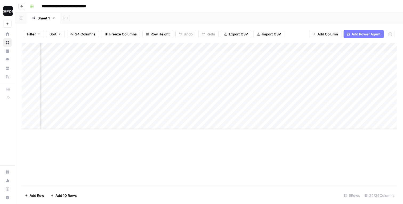
scroll to position [0, 1036]
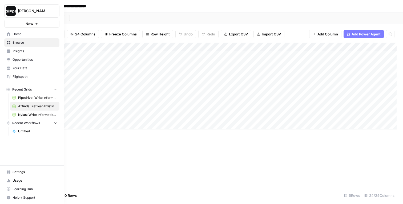
click at [22, 36] on span "Home" at bounding box center [35, 34] width 45 height 5
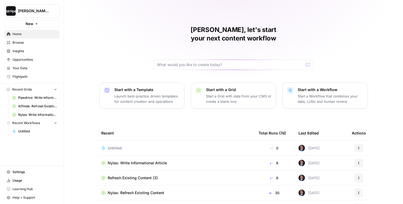
scroll to position [41, 0]
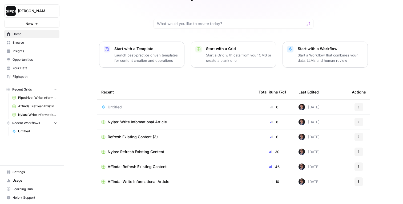
click at [132, 177] on td "Affinda: Write Informational Article" at bounding box center [175, 181] width 157 height 15
click at [133, 179] on span "Affinda: Write Informational Article" at bounding box center [139, 181] width 62 height 5
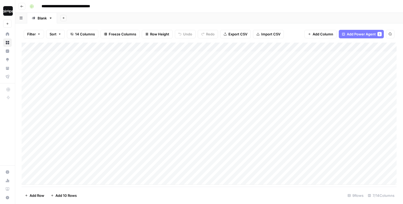
click at [314, 14] on div "Add Sheet" at bounding box center [230, 18] width 346 height 11
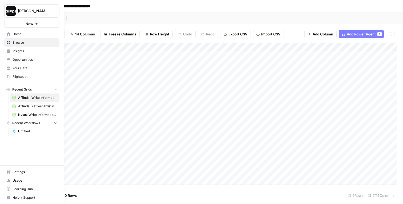
click at [9, 33] on icon at bounding box center [8, 33] width 3 height 3
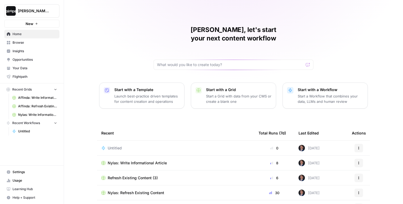
click at [26, 45] on span "Browse" at bounding box center [35, 42] width 45 height 5
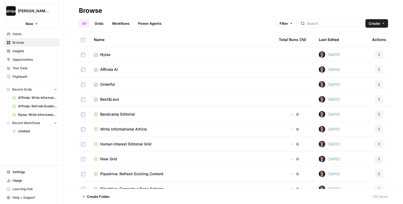
click at [102, 23] on link "Grids" at bounding box center [98, 23] width 15 height 9
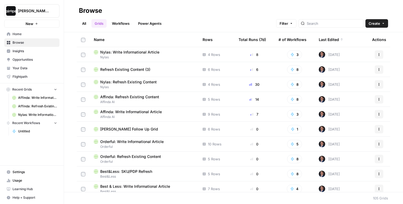
click at [31, 32] on span "Home" at bounding box center [35, 34] width 45 height 5
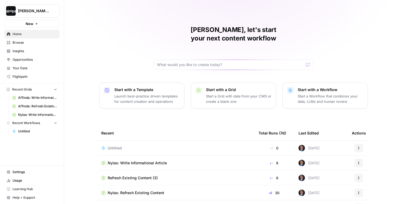
click at [254, 94] on p "Start a Grid with data from your CMS or create a blank one" at bounding box center [239, 99] width 66 height 11
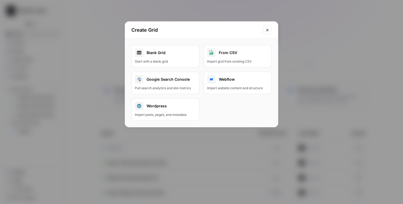
click at [268, 32] on button "Close modal" at bounding box center [267, 30] width 9 height 9
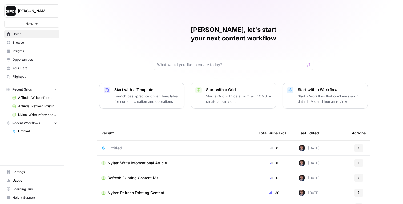
click at [24, 174] on span "Settings" at bounding box center [35, 172] width 45 height 5
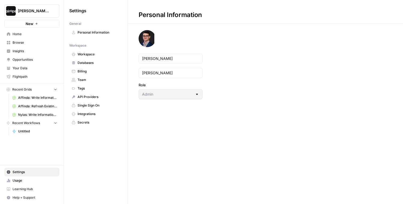
click at [88, 115] on span "Integrations" at bounding box center [99, 114] width 42 height 5
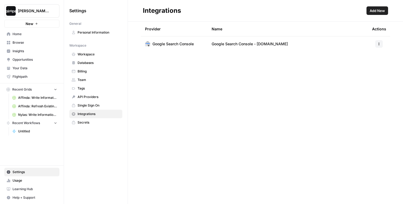
click at [375, 11] on span "Add New" at bounding box center [377, 10] width 15 height 5
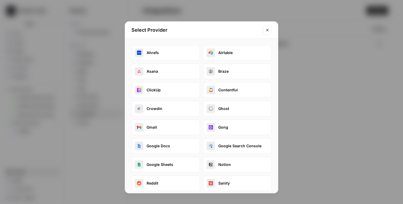
click at [267, 30] on icon "Close modal" at bounding box center [267, 30] width 2 height 2
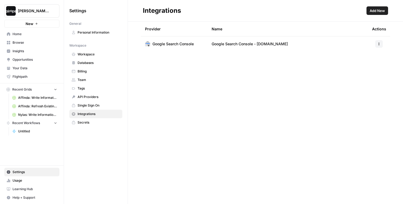
click at [239, 13] on div "Integrations" at bounding box center [253, 10] width 221 height 9
click at [29, 33] on span "Home" at bounding box center [35, 34] width 45 height 5
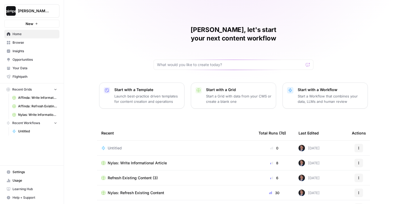
click at [150, 160] on span "Nylas: Write Informational Article" at bounding box center [137, 162] width 59 height 5
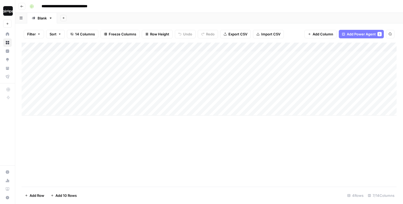
click at [183, 10] on div "**********" at bounding box center [212, 6] width 370 height 9
click at [180, 47] on div "Add Column" at bounding box center [209, 79] width 375 height 73
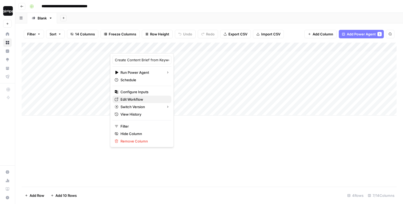
click at [146, 98] on span "Edit Workflow" at bounding box center [143, 99] width 47 height 5
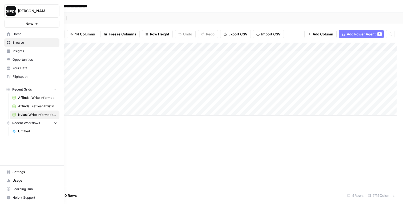
click at [29, 34] on span "Home" at bounding box center [35, 34] width 45 height 5
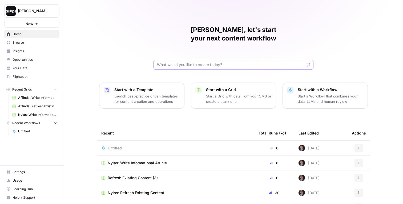
click at [204, 62] on input "text" at bounding box center [230, 64] width 147 height 5
click at [28, 41] on span "Browse" at bounding box center [35, 42] width 45 height 5
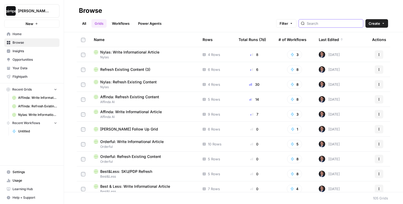
click at [337, 22] on input "search" at bounding box center [334, 23] width 54 height 5
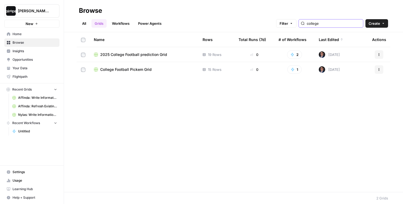
type input "college"
click at [142, 55] on span "2025 College Football prediction Grid" at bounding box center [133, 54] width 67 height 5
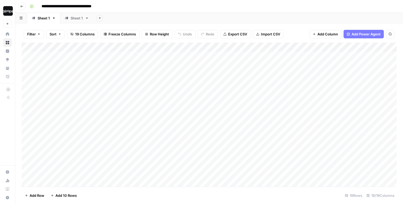
drag, startPoint x: 60, startPoint y: 56, endPoint x: 99, endPoint y: 183, distance: 132.2
click at [99, 183] on div "Add Column" at bounding box center [209, 115] width 375 height 144
drag, startPoint x: 135, startPoint y: 61, endPoint x: 135, endPoint y: 139, distance: 78.6
click at [135, 139] on div "Add Column" at bounding box center [209, 115] width 375 height 144
drag, startPoint x: 167, startPoint y: 65, endPoint x: 166, endPoint y: 156, distance: 90.6
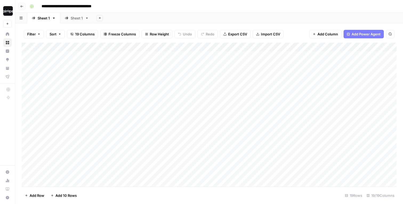
click at [166, 156] on div "Add Column" at bounding box center [209, 115] width 375 height 144
drag, startPoint x: 210, startPoint y: 55, endPoint x: 206, endPoint y: 170, distance: 114.9
click at [206, 170] on div "Add Column" at bounding box center [209, 115] width 375 height 144
click at [273, 46] on div "Add Column" at bounding box center [209, 115] width 375 height 144
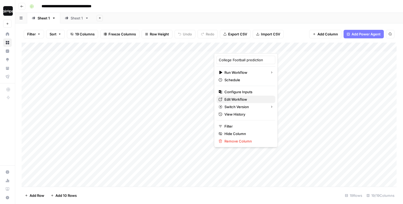
click at [233, 99] on span "Edit Workflow" at bounding box center [247, 99] width 47 height 5
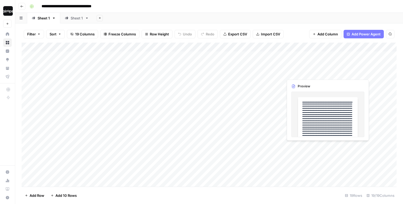
click at [327, 142] on div "Add Column" at bounding box center [209, 115] width 375 height 144
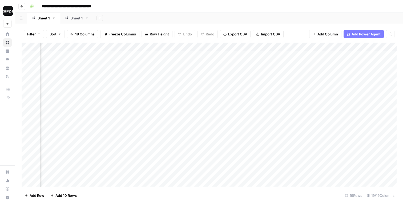
scroll to position [0, 199]
click at [224, 55] on div "Add Column" at bounding box center [209, 115] width 375 height 144
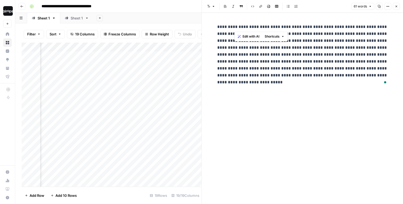
drag, startPoint x: 234, startPoint y: 25, endPoint x: 325, endPoint y: 25, distance: 90.6
click at [325, 25] on p "**********" at bounding box center [302, 54] width 171 height 62
click at [286, 50] on p "**********" at bounding box center [302, 54] width 171 height 62
click at [396, 7] on icon "button" at bounding box center [396, 6] width 3 height 3
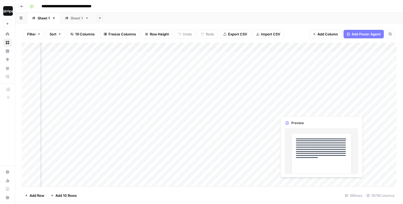
scroll to position [0, 82]
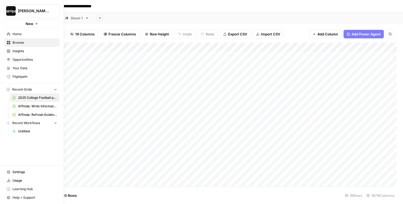
click at [15, 39] on link "Browse" at bounding box center [31, 42] width 55 height 9
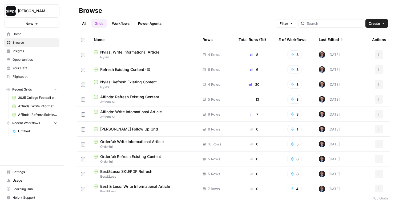
click at [337, 18] on div "All Grids Workflows Power Agents Filter Create" at bounding box center [233, 21] width 309 height 13
click at [334, 23] on input "search" at bounding box center [334, 23] width 54 height 5
type input ";"
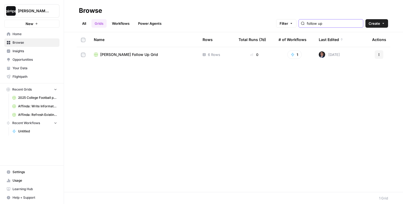
type input "follow up"
click at [126, 56] on span "Dille Follow Up Grid" at bounding box center [129, 54] width 58 height 5
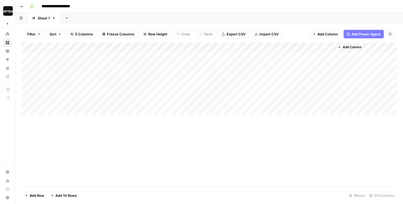
click at [107, 100] on div "Add Column" at bounding box center [209, 79] width 375 height 72
click at [55, 111] on div "Add Column" at bounding box center [209, 79] width 375 height 72
click at [55, 119] on div "Add Column" at bounding box center [209, 83] width 375 height 81
click at [79, 100] on div "Add Column" at bounding box center [209, 88] width 375 height 90
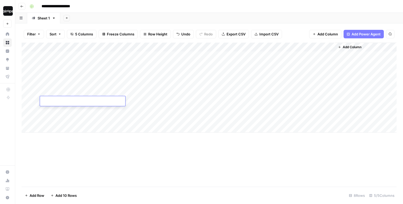
click at [79, 100] on textarea at bounding box center [82, 101] width 85 height 7
type textarea "**********"
click at [146, 100] on div "Add Column" at bounding box center [209, 88] width 375 height 90
type textarea "****"
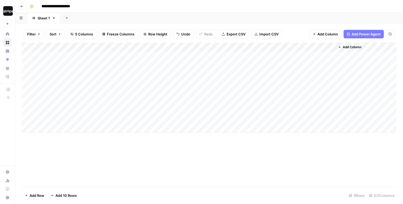
click at [275, 99] on div "Add Column" at bounding box center [209, 88] width 375 height 90
click at [264, 102] on div "Add Column" at bounding box center [209, 88] width 375 height 90
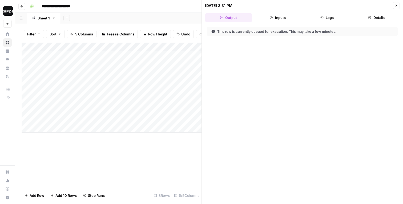
click at [397, 9] on button "Close" at bounding box center [396, 5] width 7 height 7
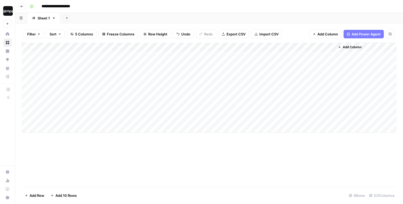
click at [329, 92] on div "Add Column" at bounding box center [209, 88] width 375 height 90
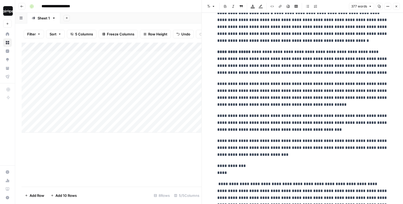
scroll to position [90, 0]
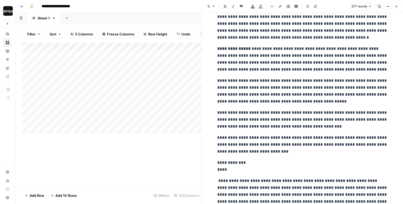
click at [398, 6] on icon "button" at bounding box center [396, 6] width 3 height 3
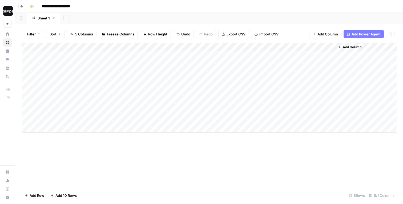
click at [276, 48] on div "Add Column" at bounding box center [209, 88] width 375 height 90
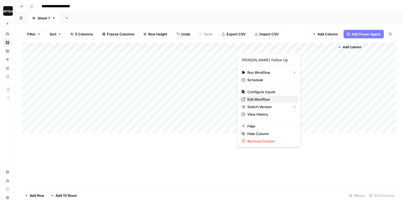
click at [255, 98] on span "Edit Workflow" at bounding box center [270, 99] width 47 height 5
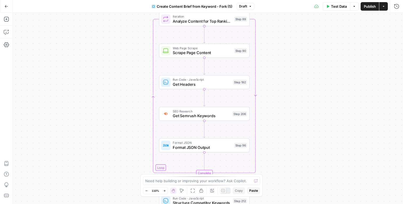
drag, startPoint x: 228, startPoint y: 62, endPoint x: 275, endPoint y: 50, distance: 47.7
click at [275, 50] on div "Workflow Input Settings Inputs Google Search Perform Google Search Step 51 Loop…" at bounding box center [208, 108] width 390 height 191
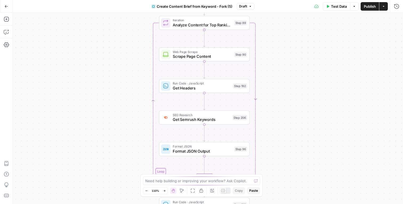
drag, startPoint x: 290, startPoint y: 117, endPoint x: 290, endPoint y: 121, distance: 3.7
click at [290, 121] on div "Workflow Input Settings Inputs Google Search Perform Google Search Step 51 Loop…" at bounding box center [208, 108] width 390 height 191
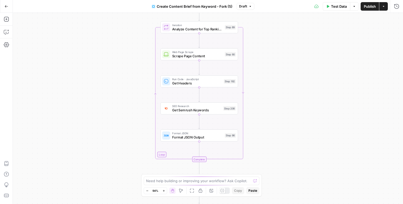
drag, startPoint x: 290, startPoint y: 121, endPoint x: 273, endPoint y: 111, distance: 19.8
click at [273, 111] on div "Workflow Input Settings Inputs Google Search Perform Google Search Step 51 Loop…" at bounding box center [208, 108] width 390 height 191
click at [210, 112] on span "Get Semrush Keywords" at bounding box center [196, 110] width 49 height 5
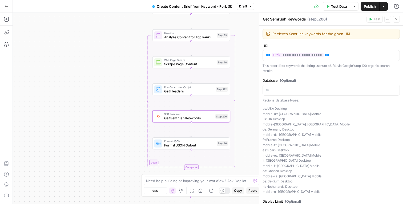
drag, startPoint x: 255, startPoint y: 80, endPoint x: 247, endPoint y: 88, distance: 11.3
click at [247, 88] on div "Workflow Input Settings Inputs Google Search Perform Google Search Step 51 Loop…" at bounding box center [208, 108] width 390 height 191
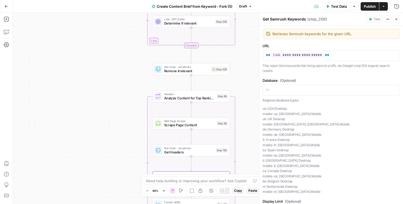
drag, startPoint x: 240, startPoint y: 43, endPoint x: 240, endPoint y: 106, distance: 62.6
click at [240, 106] on div "Workflow Input Settings Inputs Google Search Perform Google Search Step 51 Loop…" at bounding box center [208, 108] width 390 height 191
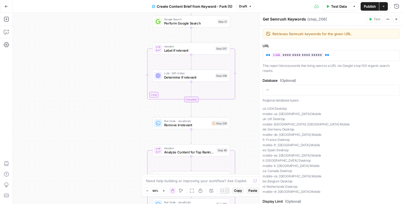
drag, startPoint x: 248, startPoint y: 54, endPoint x: 247, endPoint y: 111, distance: 57.6
click at [247, 111] on div "Workflow Input Settings Inputs Google Search Perform Google Search Step 51 Loop…" at bounding box center [208, 108] width 390 height 191
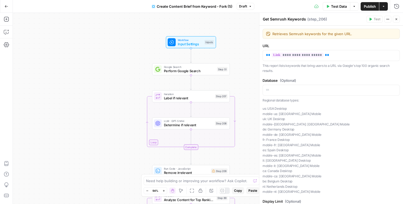
drag, startPoint x: 250, startPoint y: 94, endPoint x: 250, endPoint y: 137, distance: 42.6
click at [250, 137] on div "Workflow Input Settings Inputs Google Search Perform Google Search Step 51 Loop…" at bounding box center [208, 108] width 390 height 191
click at [397, 22] on button "Close" at bounding box center [396, 19] width 7 height 7
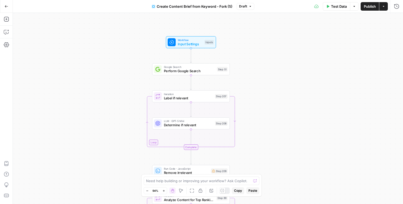
click at [283, 97] on div "Workflow Input Settings Inputs Google Search Perform Google Search Step 51 Loop…" at bounding box center [208, 108] width 390 height 191
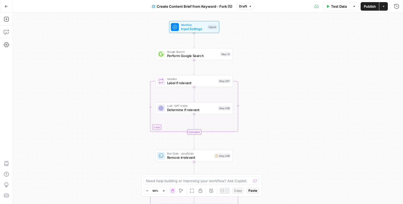
drag, startPoint x: 283, startPoint y: 97, endPoint x: 286, endPoint y: 82, distance: 15.5
click at [286, 82] on div "Workflow Input Settings Inputs Google Search Perform Google Search Step 51 Loop…" at bounding box center [208, 108] width 390 height 191
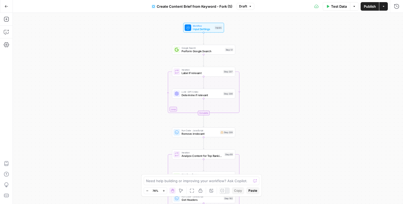
drag, startPoint x: 274, startPoint y: 76, endPoint x: 264, endPoint y: 65, distance: 14.3
click at [264, 65] on div "Workflow Input Settings Inputs Google Search Perform Google Search Step 51 Loop…" at bounding box center [208, 108] width 390 height 191
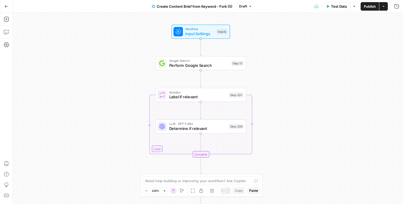
drag, startPoint x: 250, startPoint y: 52, endPoint x: 277, endPoint y: 74, distance: 34.7
click at [277, 74] on div "Workflow Input Settings Inputs Google Search Perform Google Search Step 51 Loop…" at bounding box center [208, 108] width 390 height 191
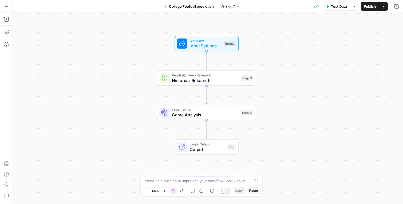
drag, startPoint x: 303, startPoint y: 130, endPoint x: 302, endPoint y: 109, distance: 21.1
click at [302, 109] on div "Workflow Input Settings Inputs Perplexity Deep Research Historical Research Ste…" at bounding box center [208, 108] width 390 height 191
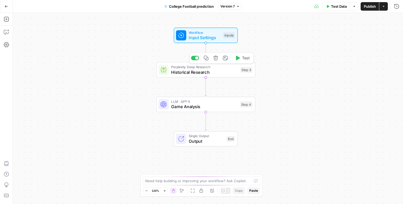
click at [209, 71] on span "Historical Research" at bounding box center [204, 72] width 67 height 6
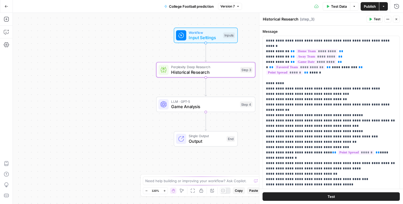
click at [213, 104] on span "Game Analysis" at bounding box center [204, 106] width 66 height 6
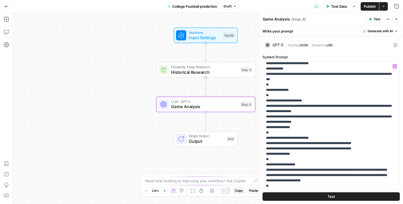
scroll to position [435, 0]
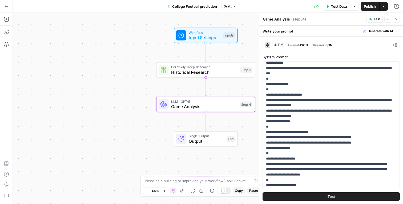
click at [395, 19] on icon "button" at bounding box center [396, 19] width 3 height 3
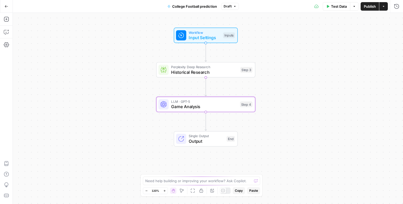
click at [11, 25] on hr at bounding box center [6, 25] width 13 height 0
click at [9, 31] on icon "button" at bounding box center [6, 31] width 5 height 5
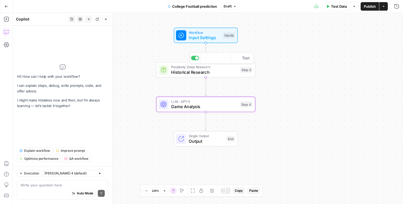
click at [286, 61] on div "Workflow Input Settings Inputs Perplexity Deep Research Historical Research Ste…" at bounding box center [208, 108] width 390 height 191
click at [104, 8] on div "Go Back College Football prediction Draft Test Data Options Publish Actions Run…" at bounding box center [201, 6] width 403 height 13
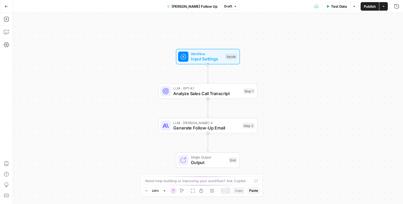
click at [283, 119] on div "Workflow Input Settings Inputs LLM · GPT-4.1 Analyze Sales Call Transcript Step…" at bounding box center [208, 108] width 390 height 191
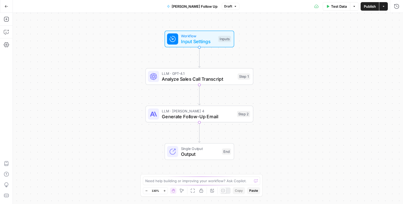
drag, startPoint x: 279, startPoint y: 115, endPoint x: 270, endPoint y: 102, distance: 16.5
click at [270, 102] on div "Workflow Input Settings Inputs LLM · GPT-4.1 Analyze Sales Call Transcript Step…" at bounding box center [208, 108] width 390 height 191
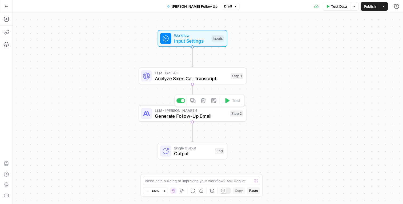
click at [219, 113] on span "Generate Follow-Up Email" at bounding box center [191, 115] width 72 height 7
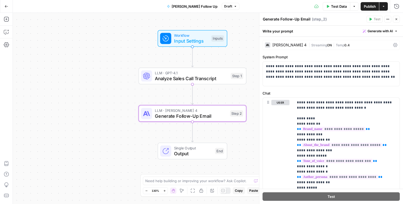
click at [396, 18] on icon "button" at bounding box center [396, 19] width 3 height 3
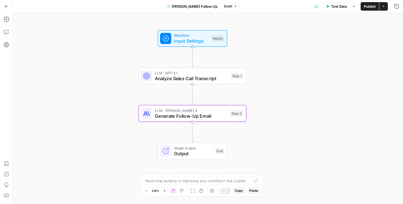
click at [199, 76] on span "Analyze Sales Call Transcript" at bounding box center [191, 78] width 73 height 7
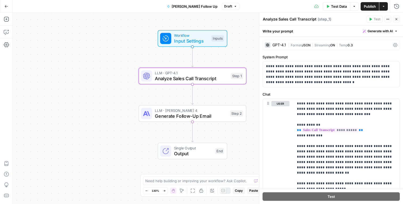
click at [396, 19] on icon "button" at bounding box center [397, 19] width 2 height 2
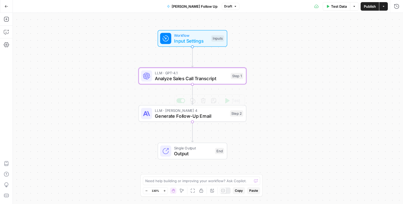
click at [206, 116] on span "Generate Follow-Up Email" at bounding box center [191, 115] width 72 height 7
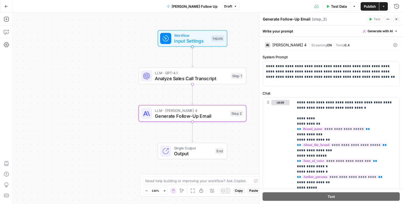
click at [279, 42] on div "[PERSON_NAME] 4 | Streaming ON | Temp 0.4" at bounding box center [331, 45] width 137 height 10
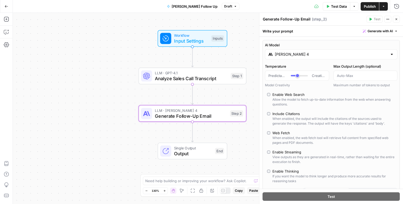
click at [288, 55] on input "[PERSON_NAME] 4" at bounding box center [331, 54] width 113 height 5
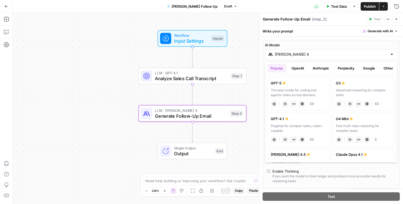
click at [301, 68] on button "OpenAI" at bounding box center [297, 68] width 19 height 9
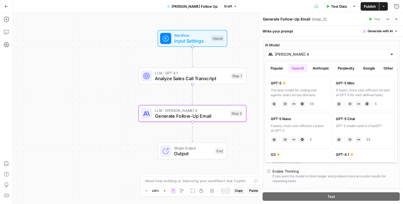
click at [331, 80] on div "GPT-5 The best model for coding and agentic tasks across domains chat Vision Ca…" at bounding box center [331, 117] width 128 height 85
click at [323, 69] on button "Anthropic" at bounding box center [320, 68] width 23 height 9
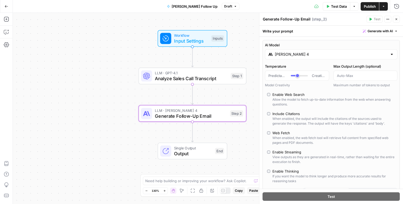
click at [397, 17] on button "Close" at bounding box center [396, 19] width 7 height 7
